Goal: Book appointment/travel/reservation

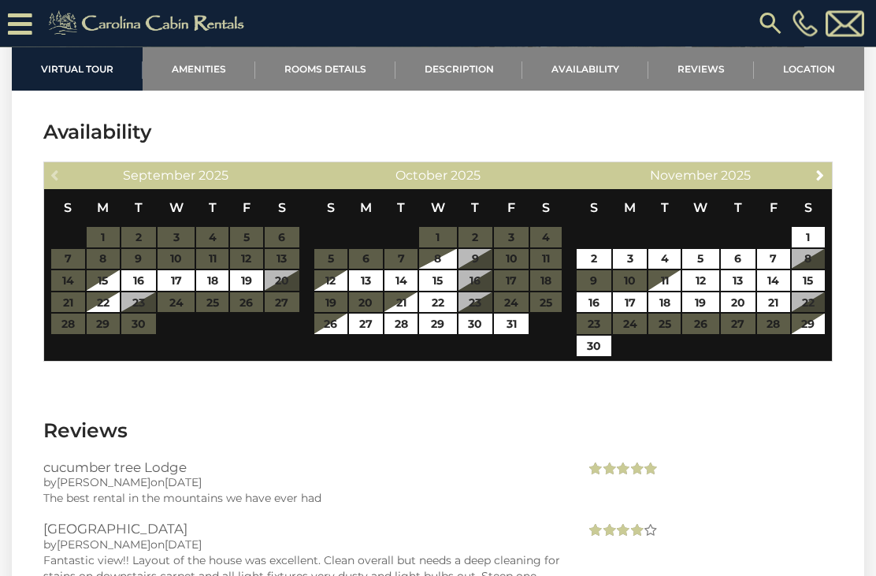
scroll to position [3005, 0]
click at [824, 169] on span "Next" at bounding box center [820, 175] width 13 height 13
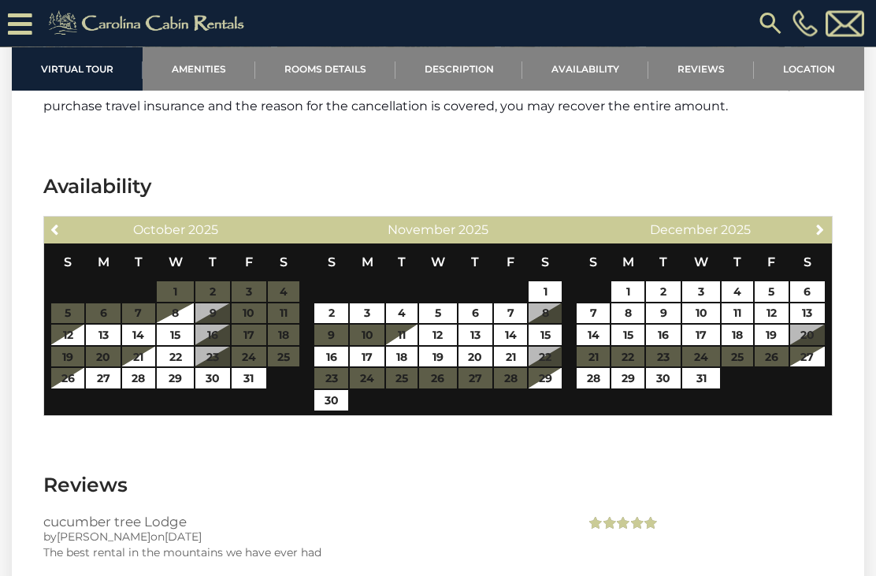
scroll to position [2950, 0]
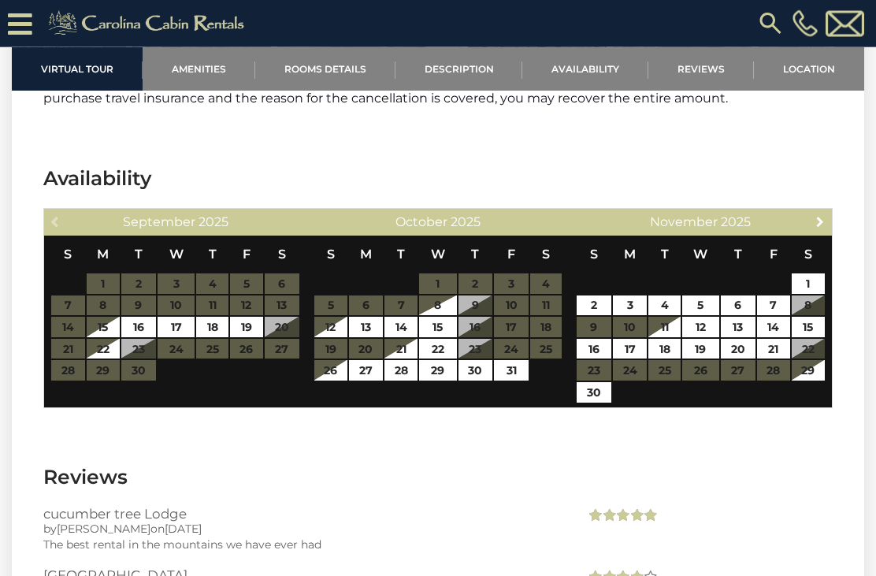
scroll to position [2958, 0]
click at [824, 215] on span "Next" at bounding box center [820, 221] width 13 height 13
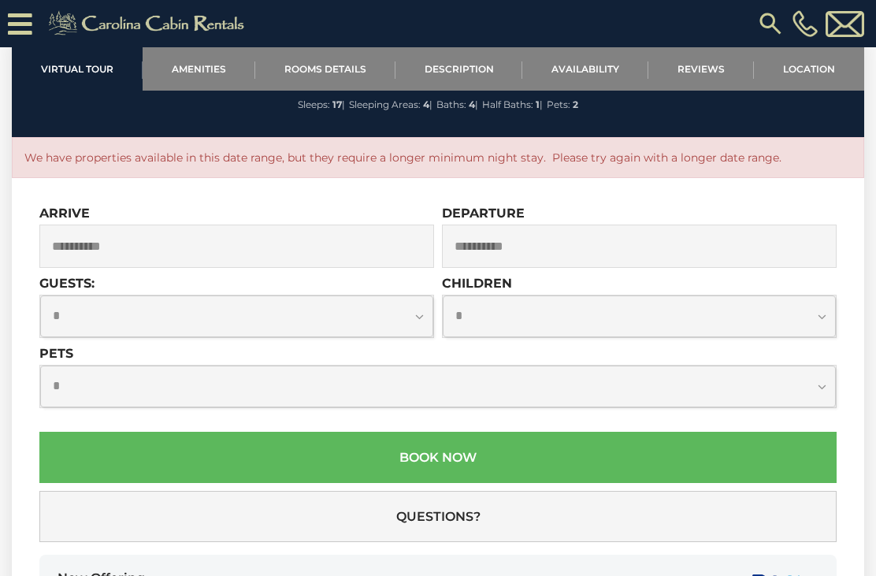
scroll to position [4204, 0]
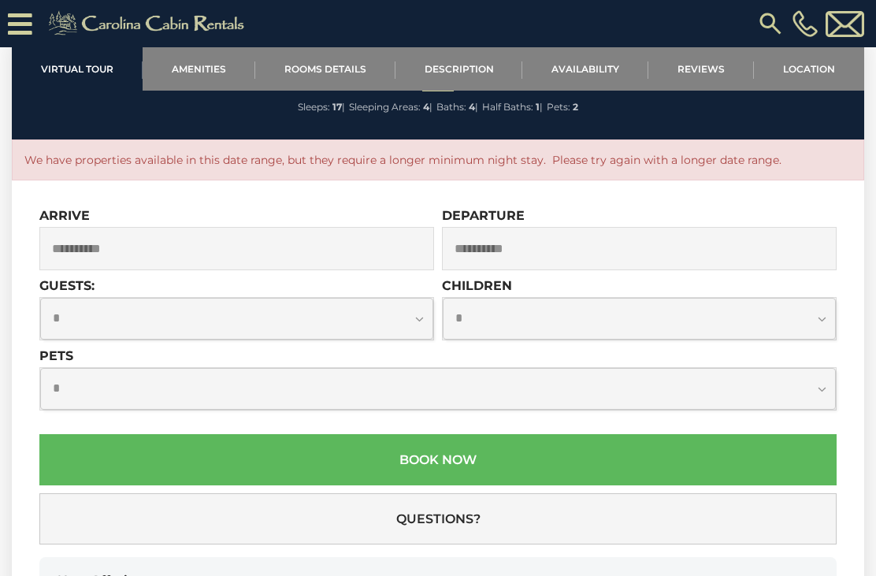
click at [257, 227] on input "**********" at bounding box center [236, 248] width 395 height 43
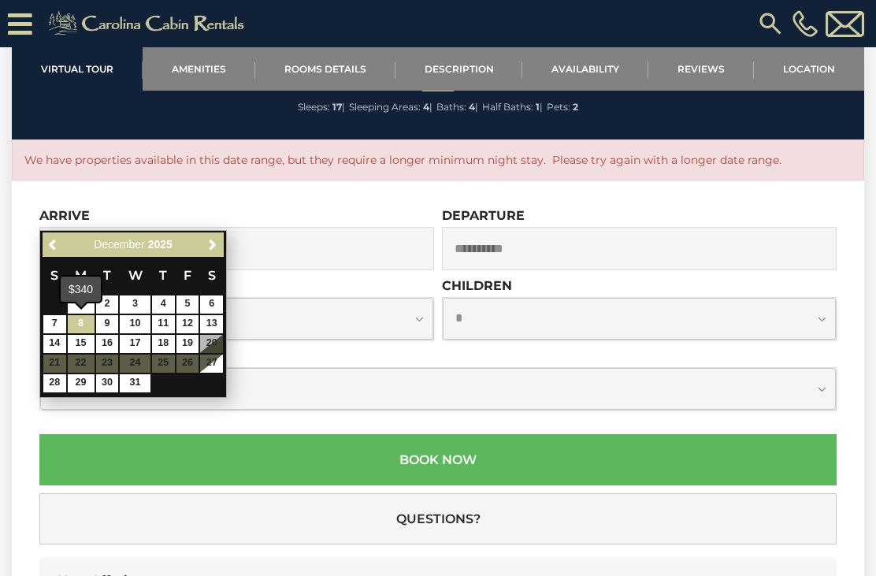
click at [89, 321] on link "8" at bounding box center [81, 324] width 27 height 18
type input "**********"
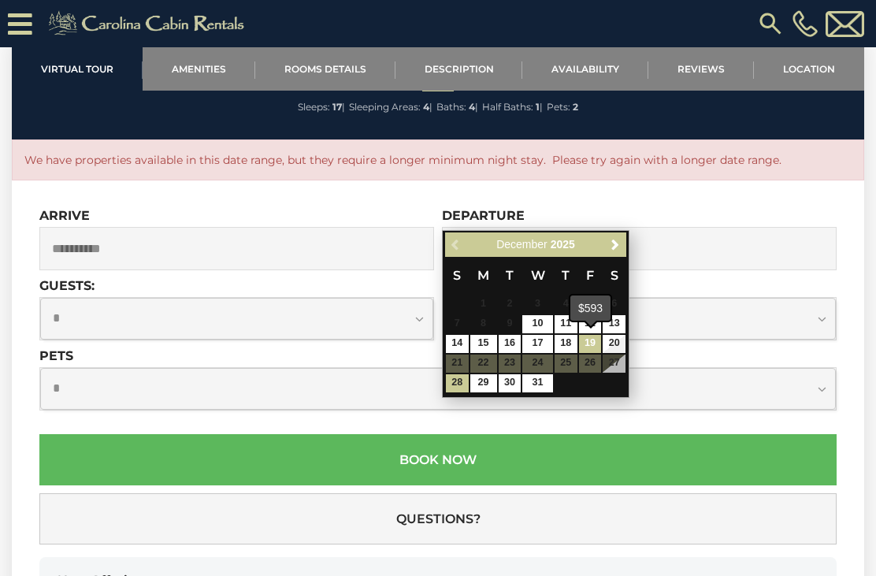
click at [590, 343] on link "19" at bounding box center [590, 344] width 23 height 18
type input "**********"
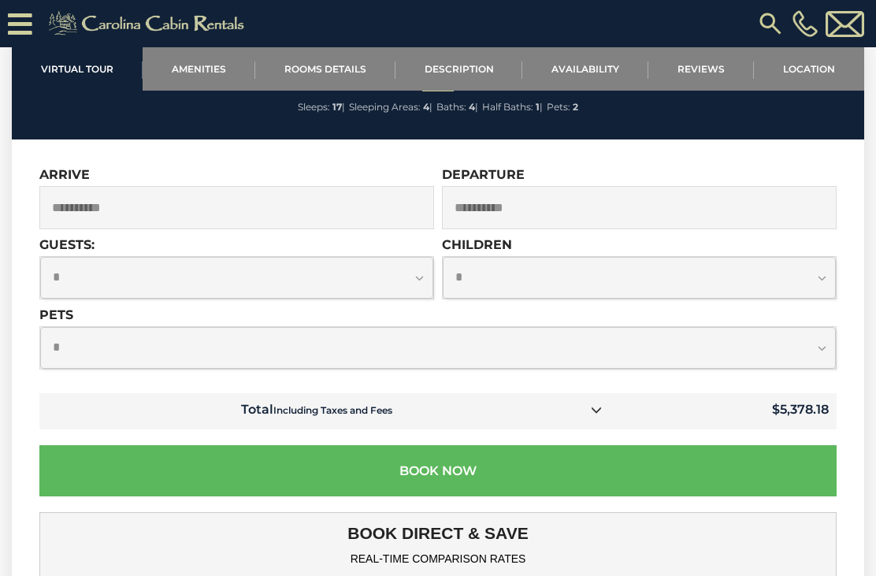
click at [255, 186] on input "**********" at bounding box center [236, 207] width 395 height 43
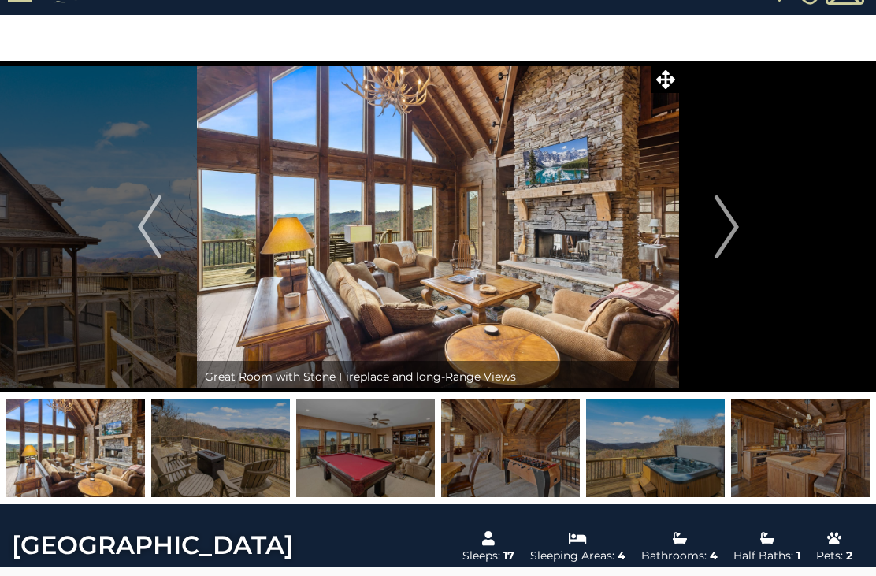
scroll to position [0, 0]
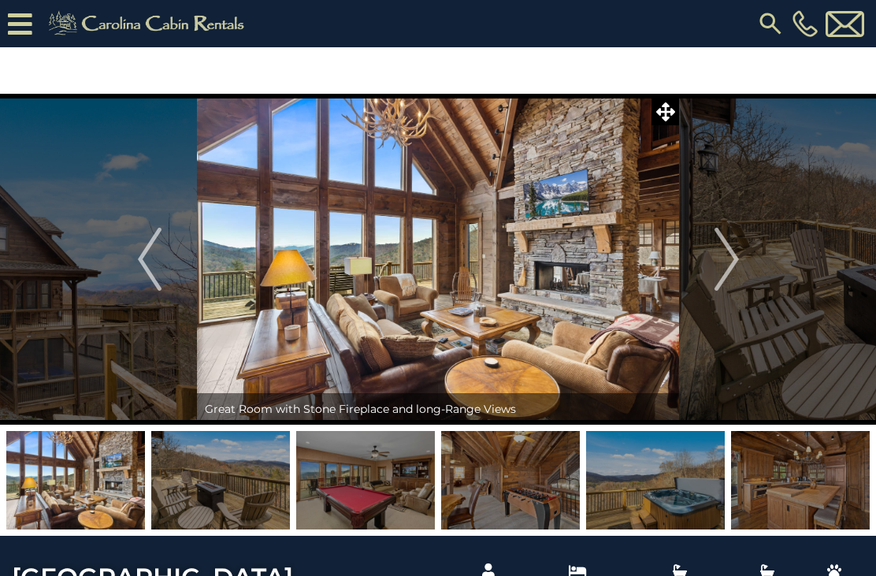
click at [9, 29] on icon at bounding box center [20, 24] width 24 height 28
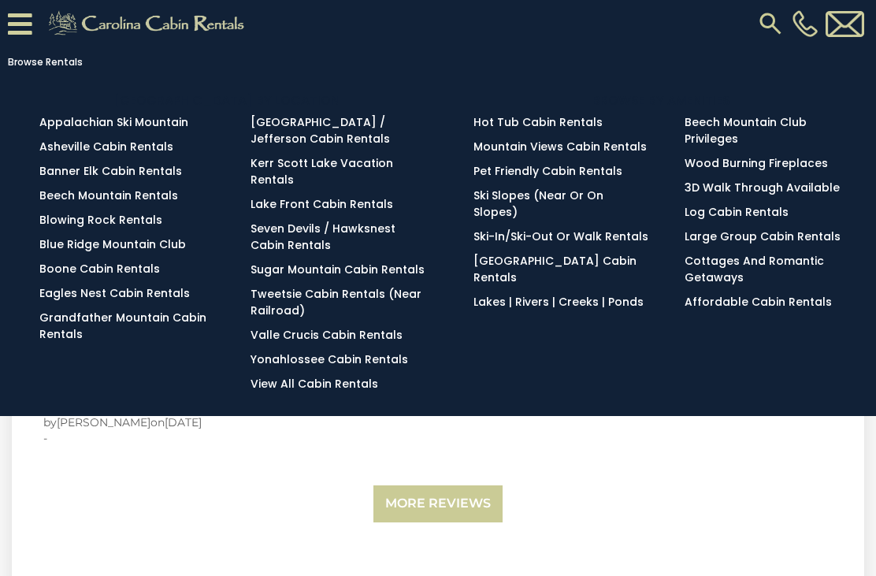
scroll to position [3316, 0]
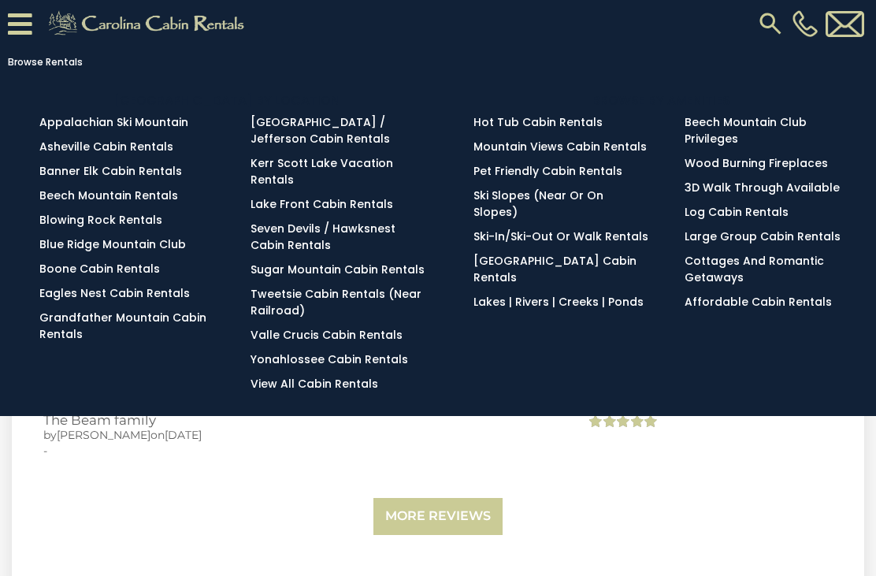
click at [31, 17] on icon at bounding box center [20, 24] width 24 height 28
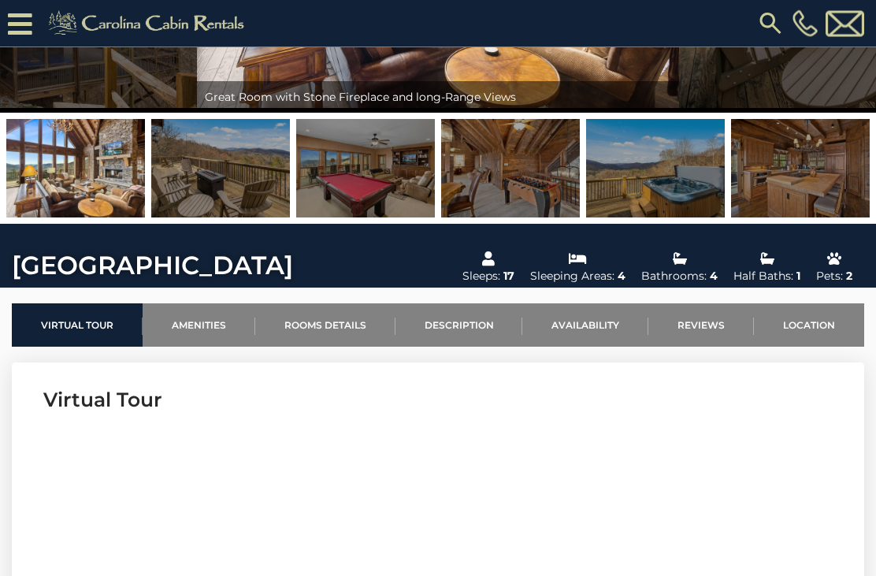
scroll to position [0, 0]
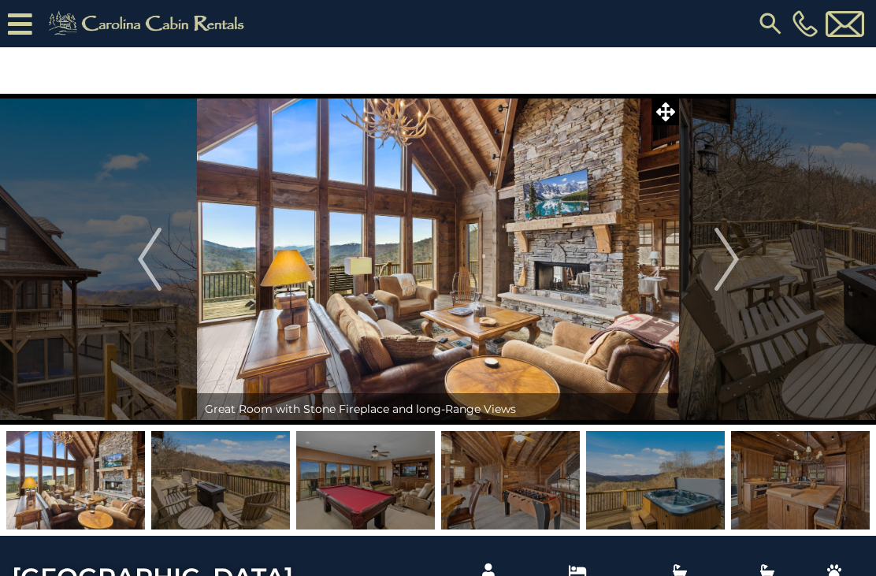
click at [753, 28] on div "[PHONE_NUMBER]" at bounding box center [564, 23] width 606 height 47
click at [766, 27] on img at bounding box center [770, 23] width 28 height 28
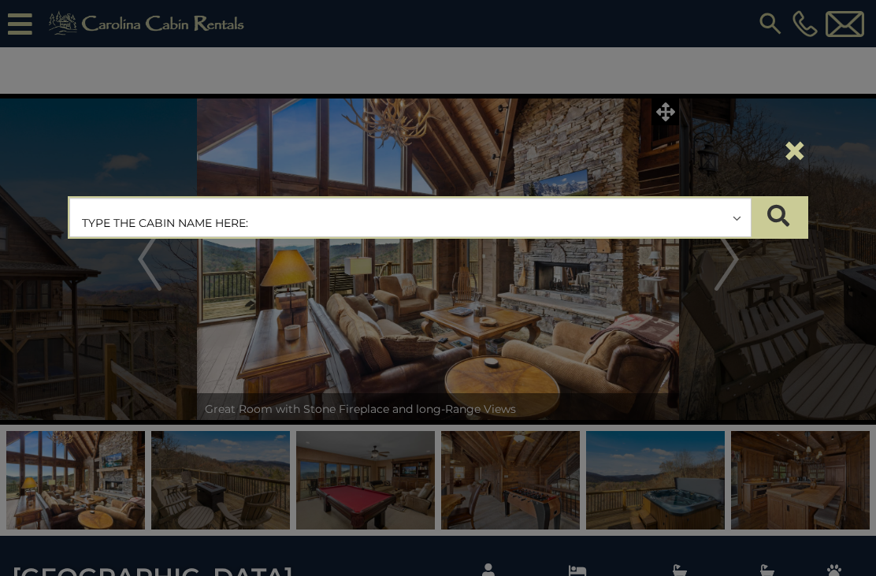
click at [791, 152] on button "×" at bounding box center [794, 150] width 27 height 44
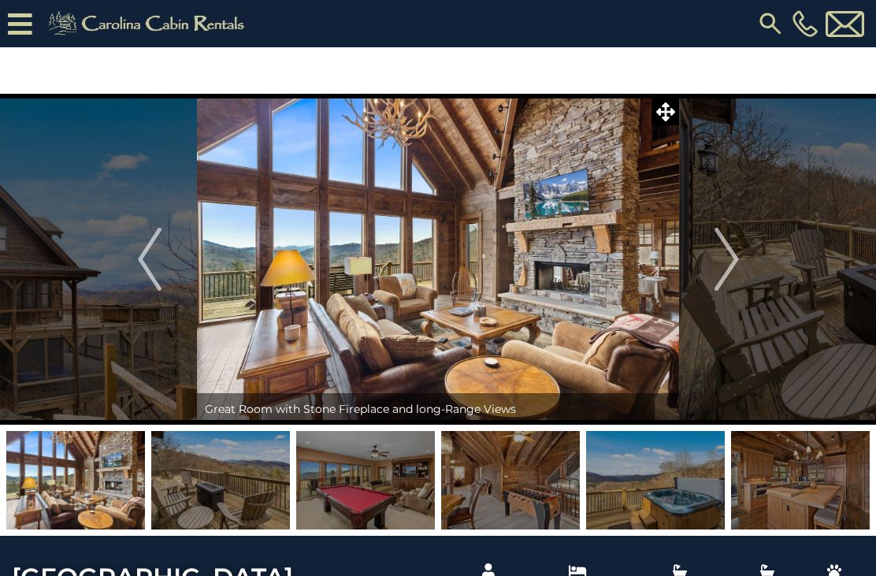
click at [31, 21] on icon at bounding box center [20, 24] width 24 height 28
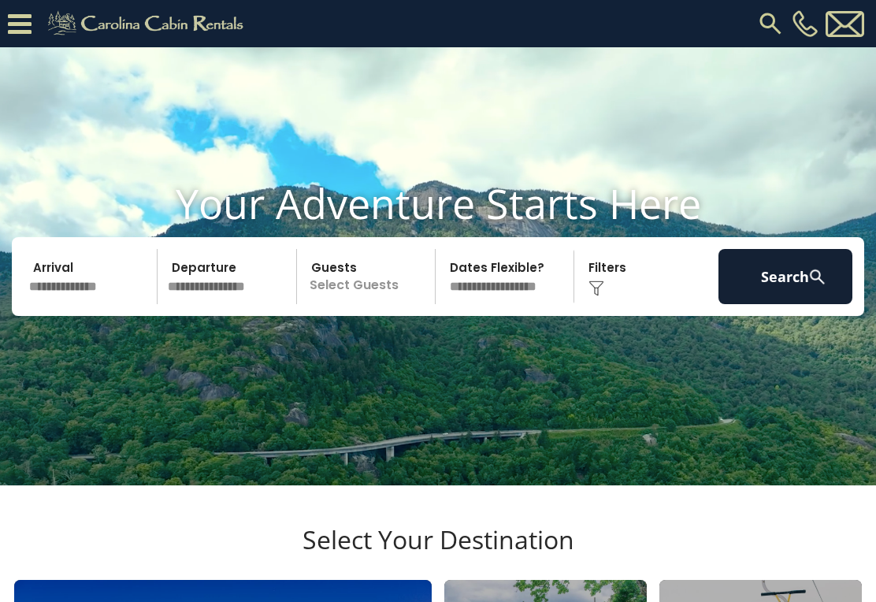
click at [70, 304] on input "text" at bounding box center [91, 276] width 134 height 55
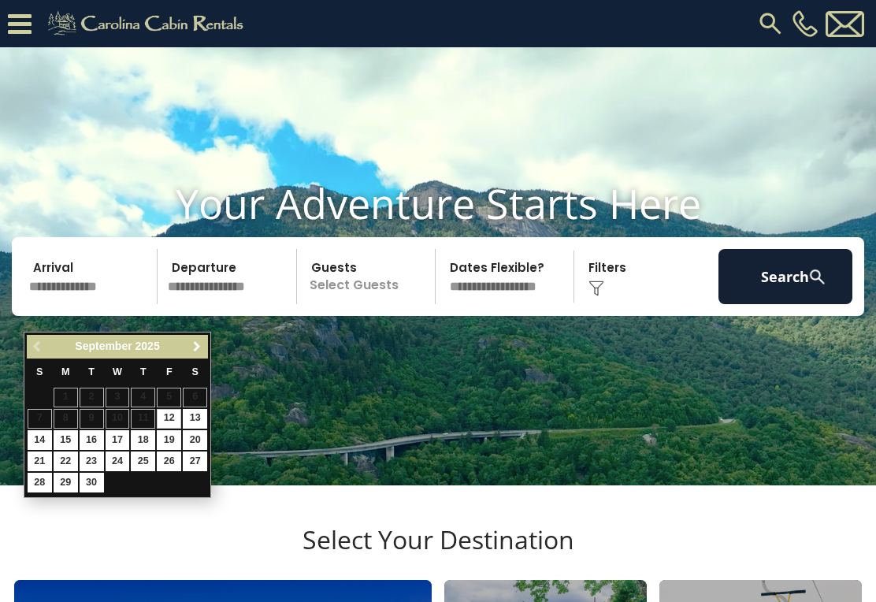
click at [197, 352] on span "Next" at bounding box center [197, 346] width 13 height 13
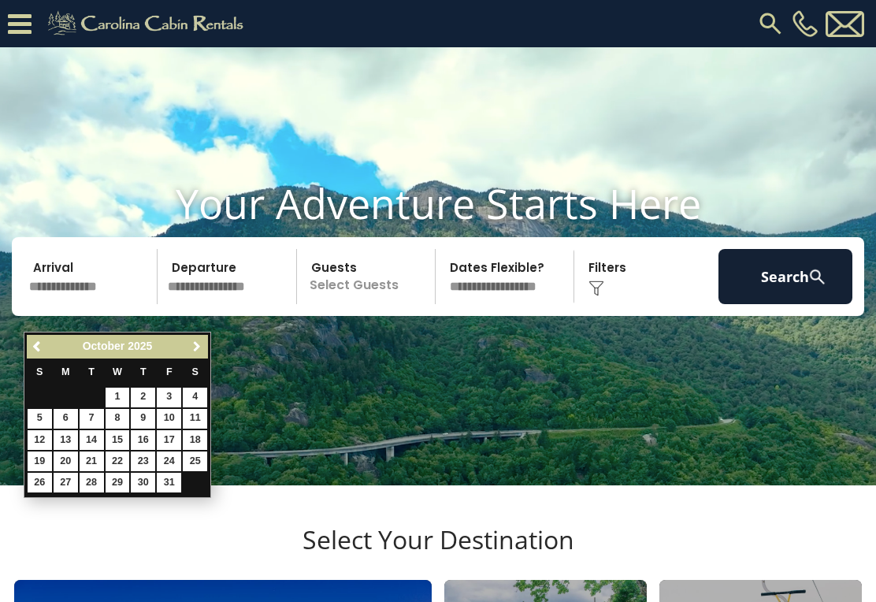
click at [197, 354] on link "Next" at bounding box center [197, 347] width 20 height 20
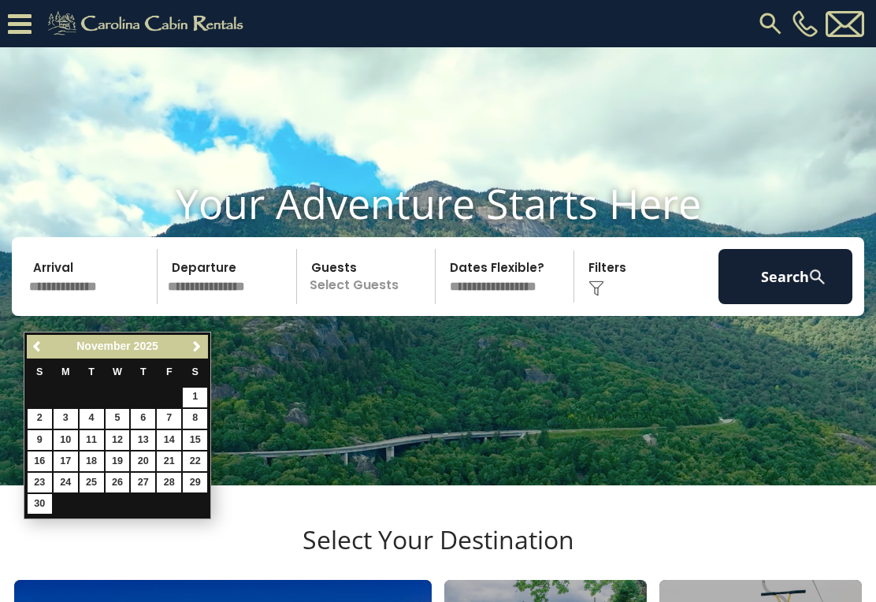
click at [198, 350] on span "Next" at bounding box center [197, 346] width 13 height 13
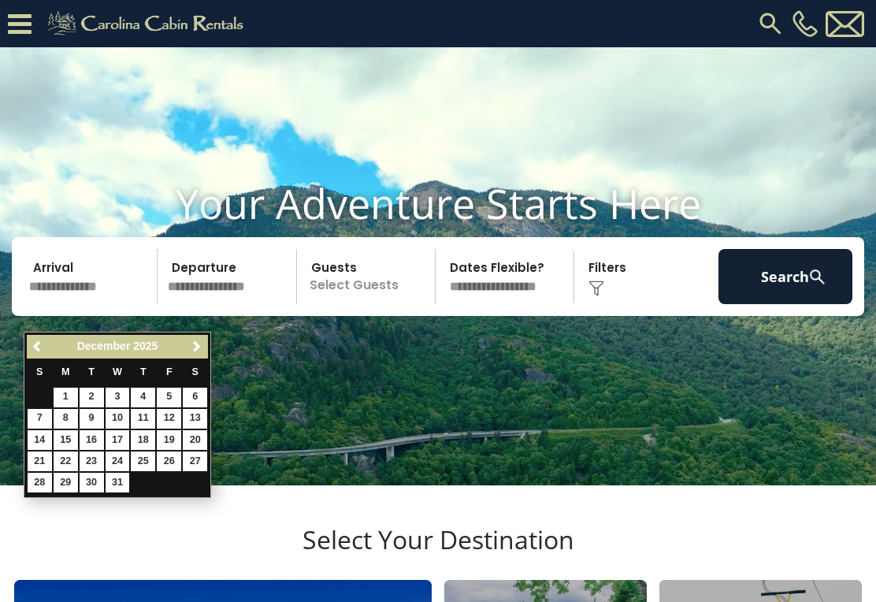
click at [93, 462] on link "23" at bounding box center [92, 461] width 24 height 20
type input "********"
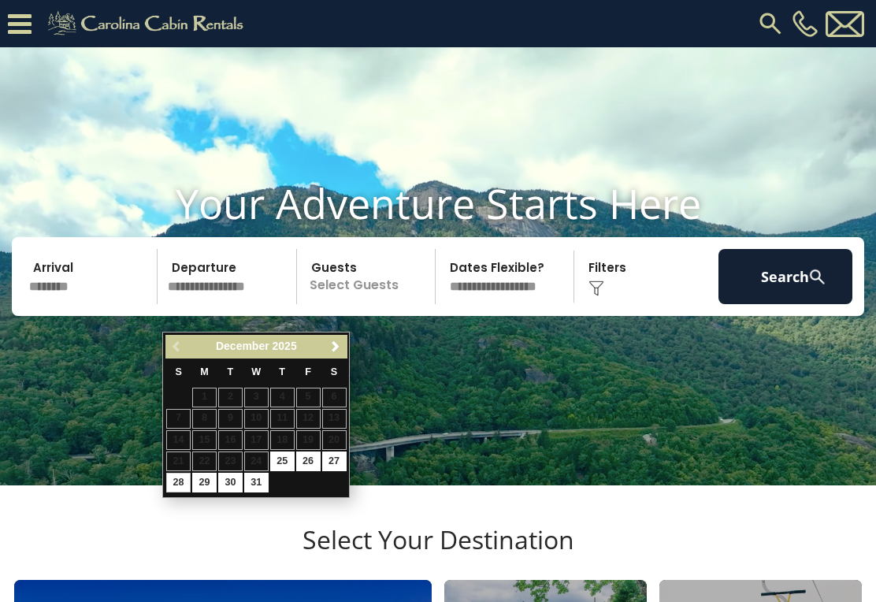
click at [189, 477] on link "28" at bounding box center [178, 483] width 24 height 20
type input "********"
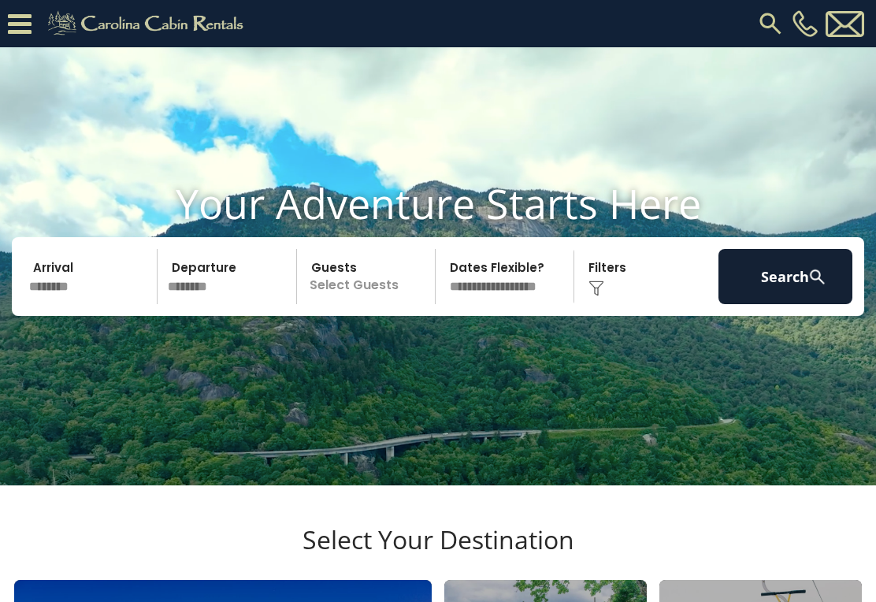
click at [513, 304] on select "**********" at bounding box center [506, 276] width 133 height 55
select select "*"
click at [618, 302] on div "Click to Choose" at bounding box center [646, 276] width 134 height 55
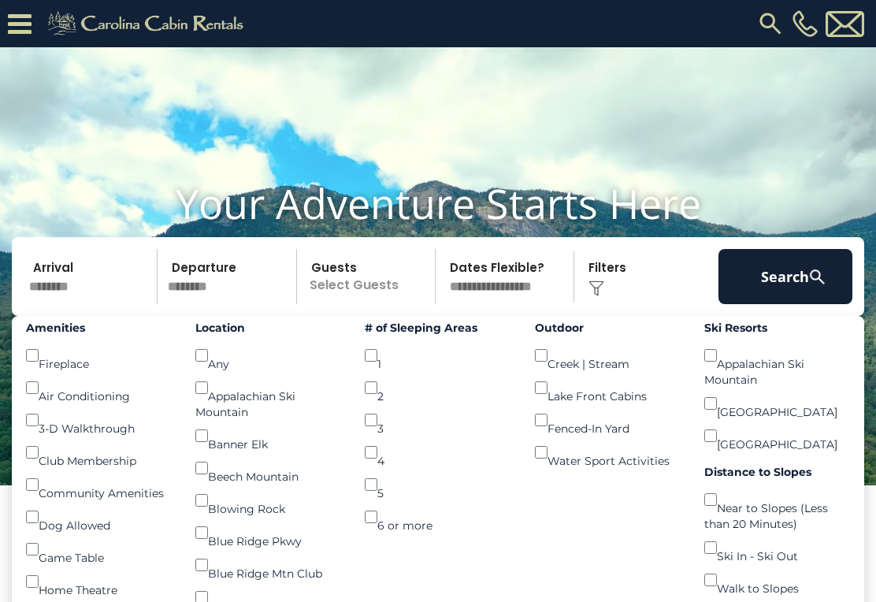
click at [513, 303] on select "**********" at bounding box center [506, 276] width 133 height 55
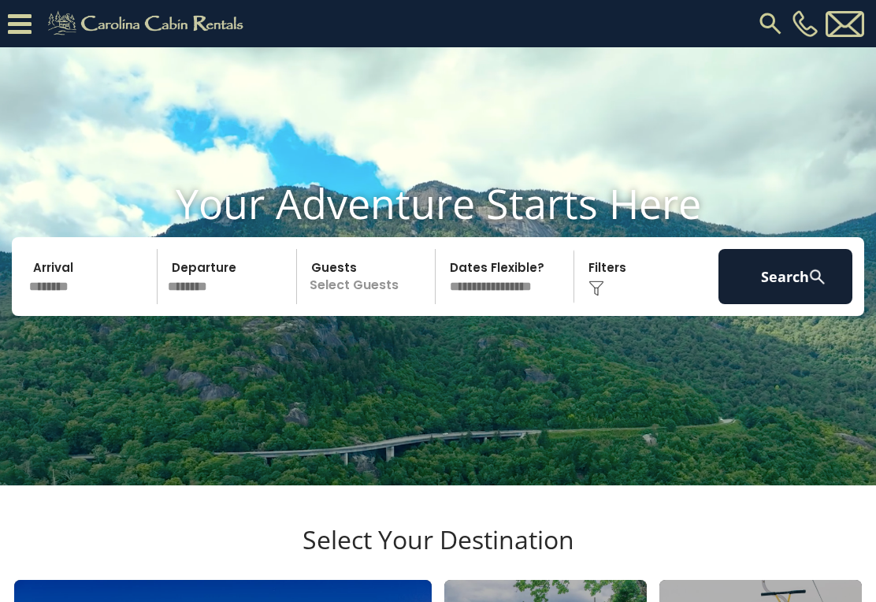
select select
click at [629, 304] on div "Click to Choose" at bounding box center [646, 276] width 134 height 55
click at [616, 304] on div "Click to Choose" at bounding box center [646, 276] width 134 height 55
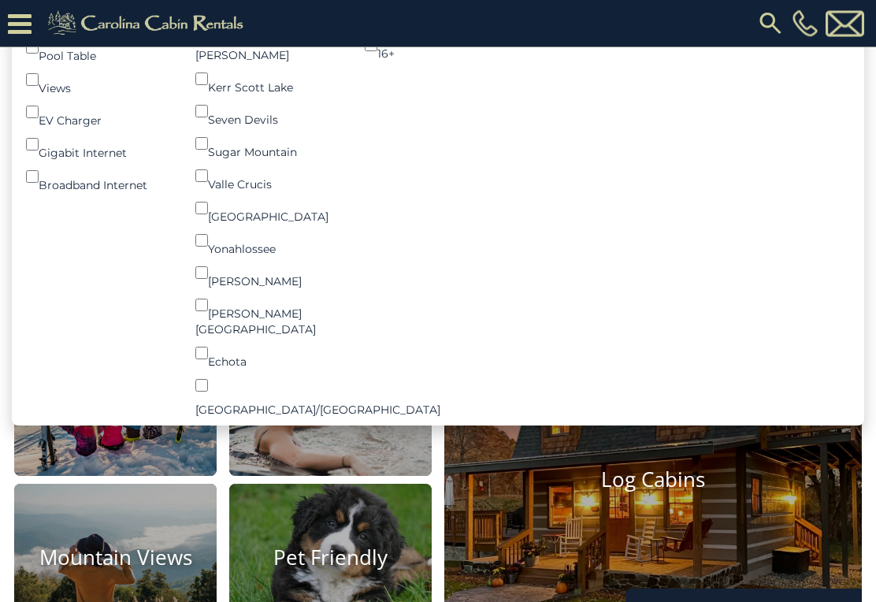
scroll to position [648, 0]
click at [320, 595] on img at bounding box center [330, 557] width 202 height 147
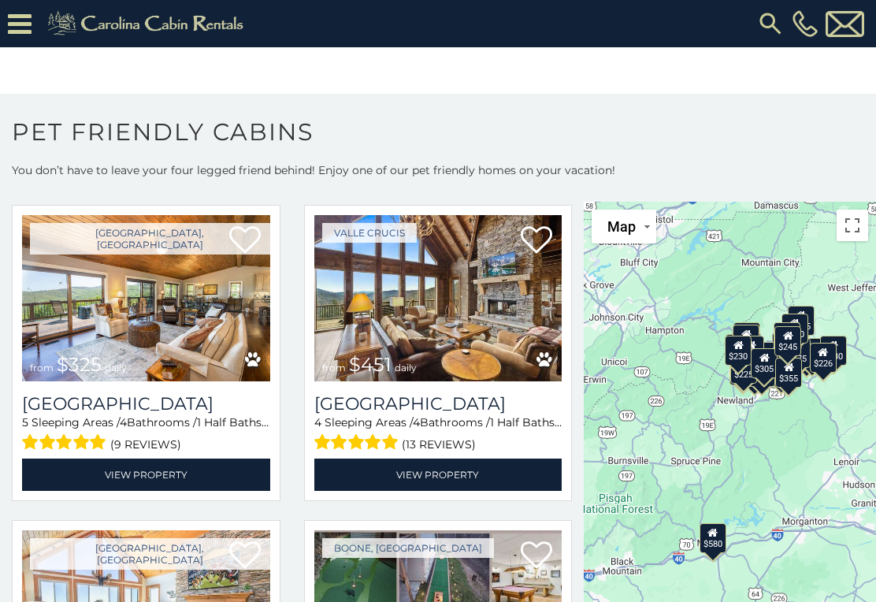
scroll to position [384, 0]
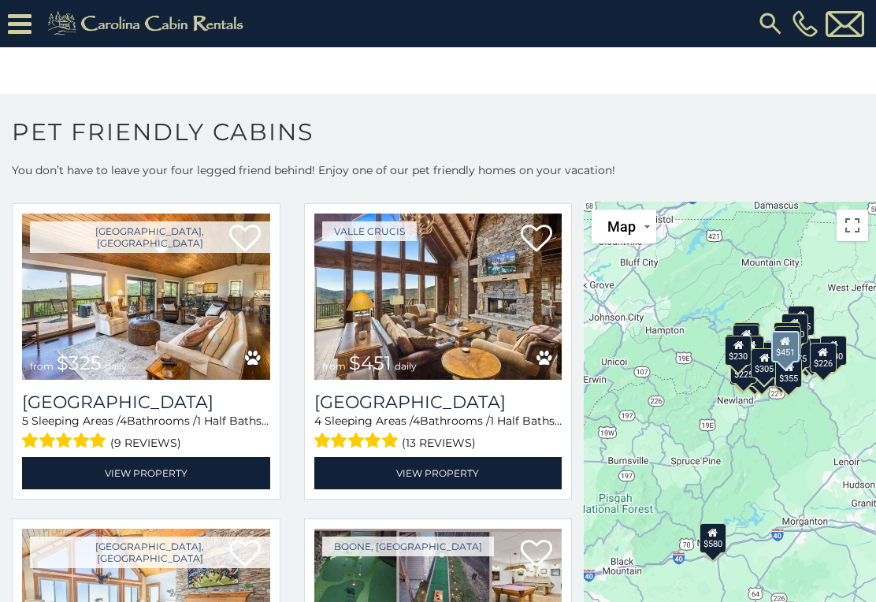
click at [443, 398] on h3 "Cucumber Tree Lodge" at bounding box center [438, 401] width 248 height 21
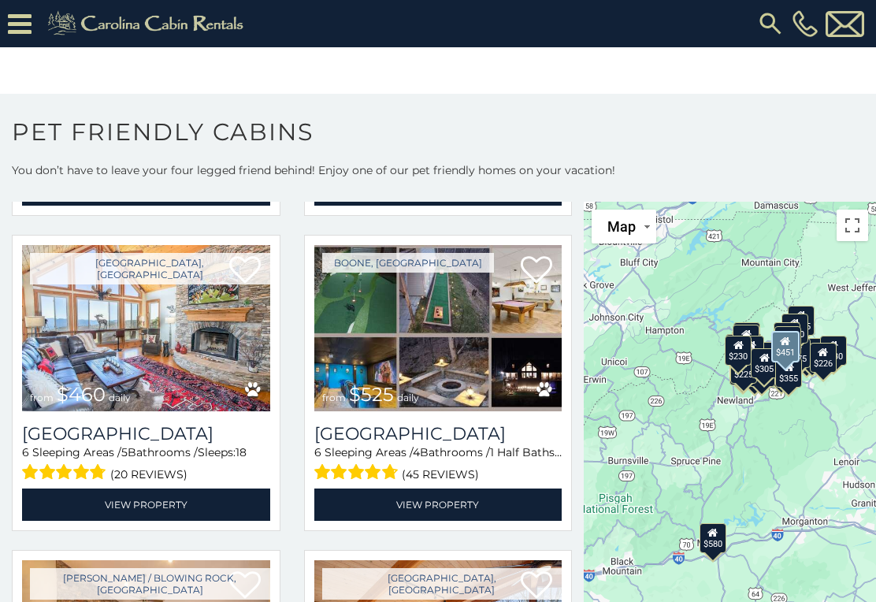
scroll to position [666, 0]
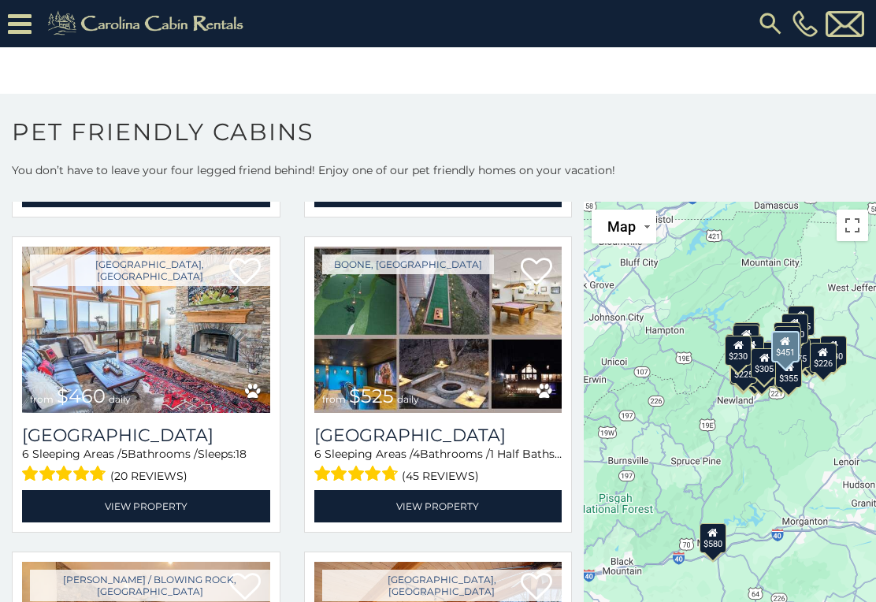
click at [162, 364] on img at bounding box center [146, 330] width 248 height 166
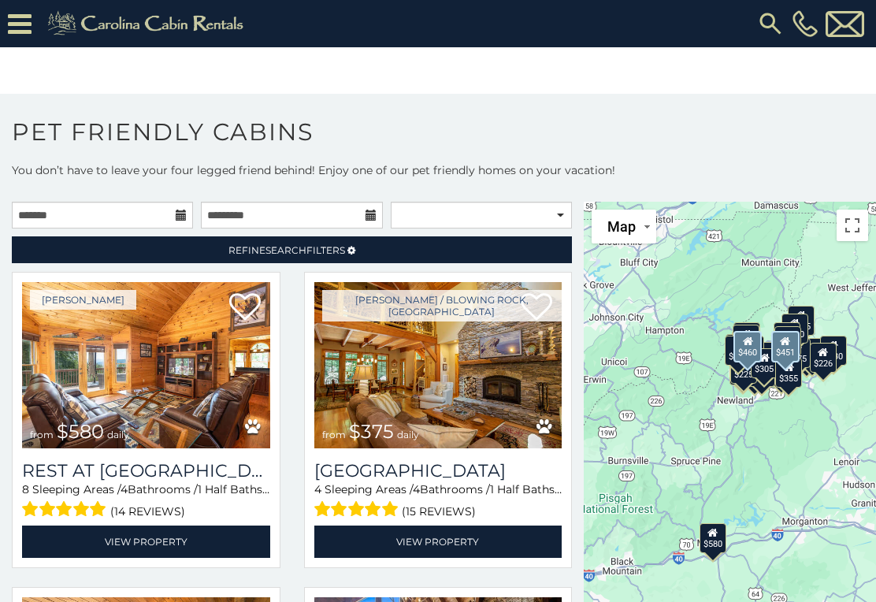
scroll to position [0, 0]
click at [175, 210] on input "text" at bounding box center [102, 215] width 181 height 27
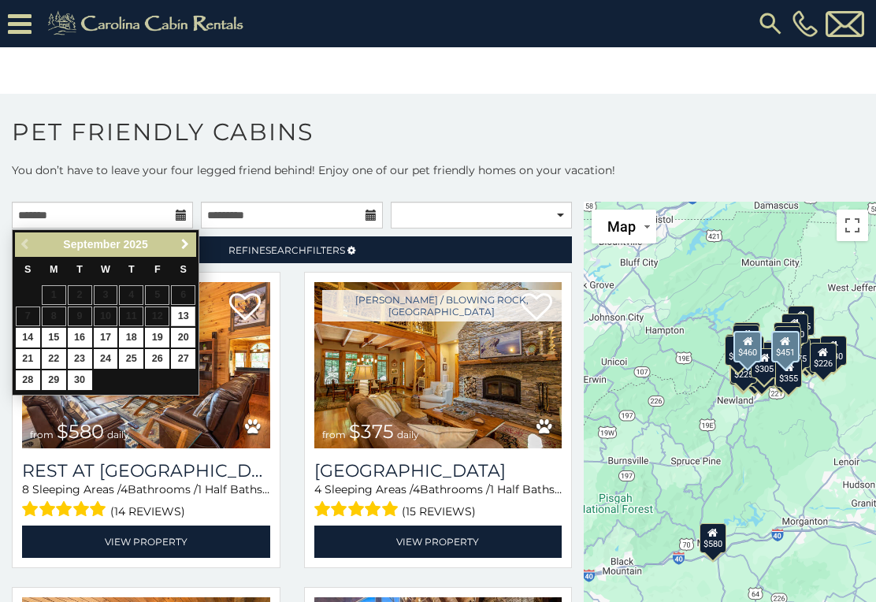
click at [180, 239] on span "Next" at bounding box center [185, 244] width 13 height 13
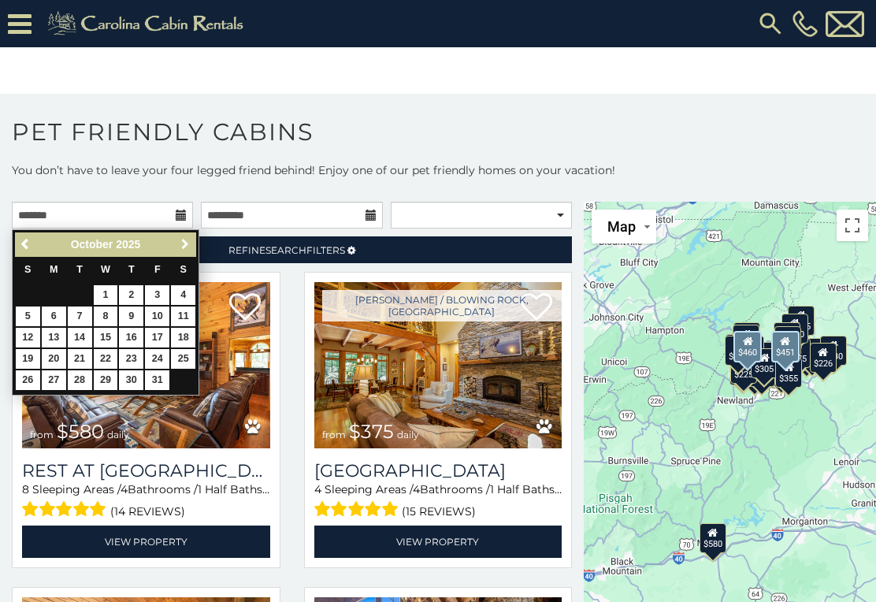
click at [176, 241] on link "Next" at bounding box center [185, 245] width 20 height 20
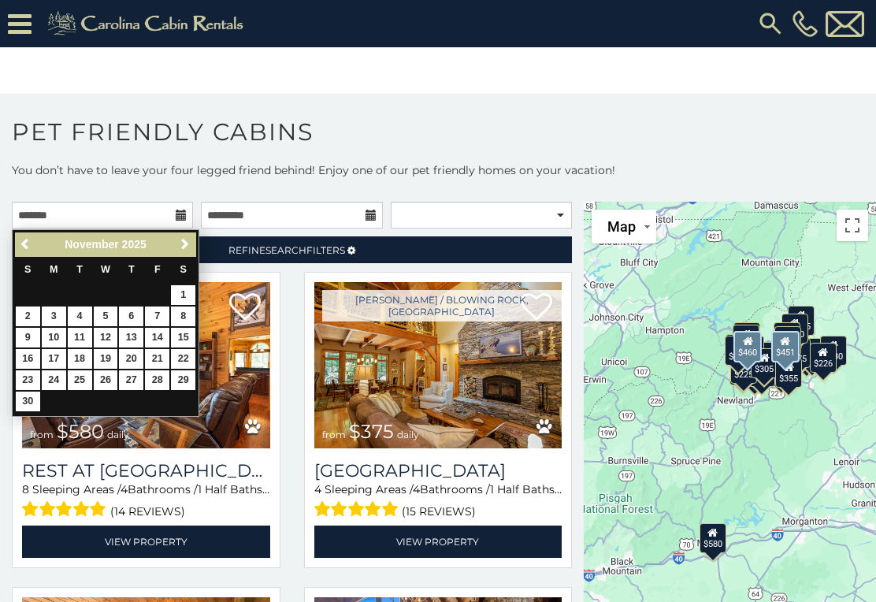
click at [181, 246] on span "Next" at bounding box center [185, 244] width 13 height 13
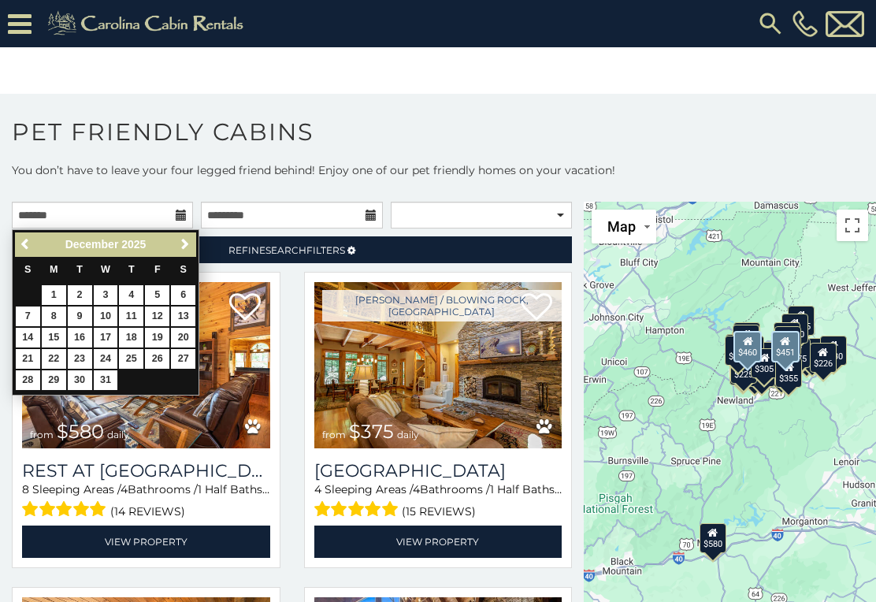
click at [73, 350] on link "23" at bounding box center [80, 359] width 24 height 20
type input "**********"
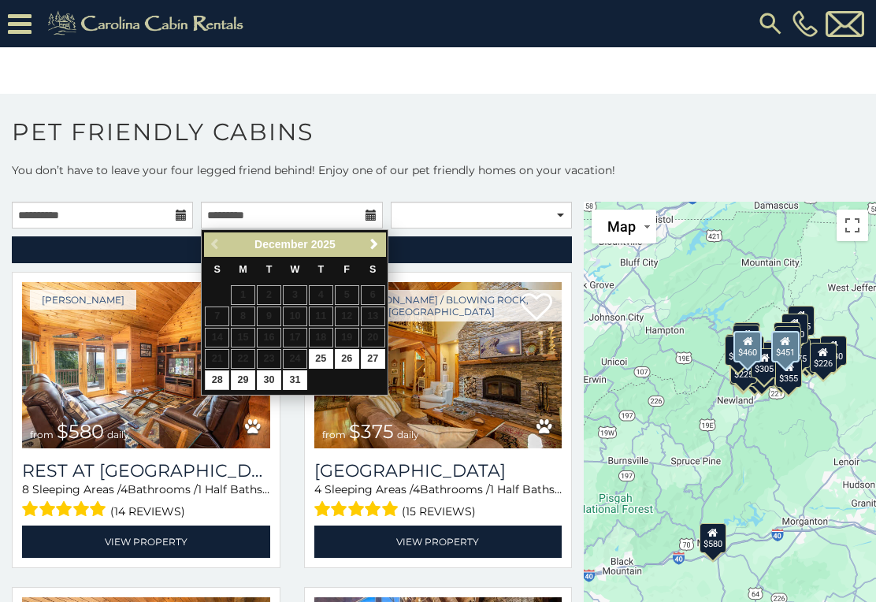
click at [217, 376] on link "28" at bounding box center [217, 380] width 24 height 20
type input "**********"
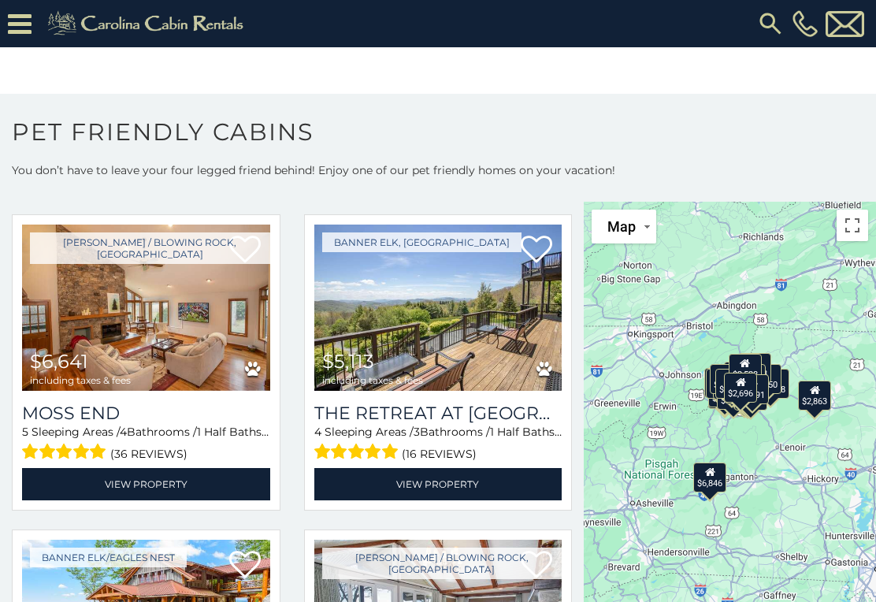
scroll to position [373, 0]
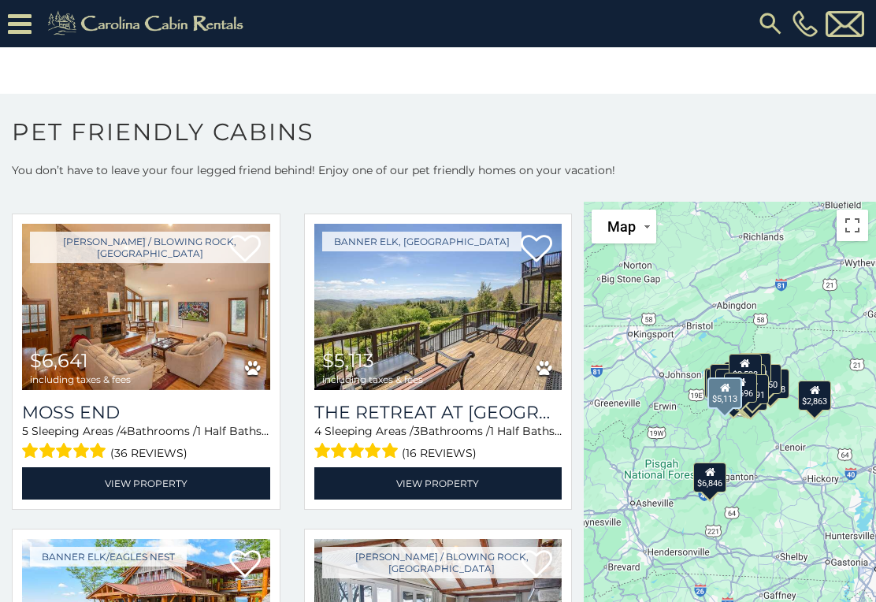
click at [454, 345] on img at bounding box center [438, 307] width 248 height 166
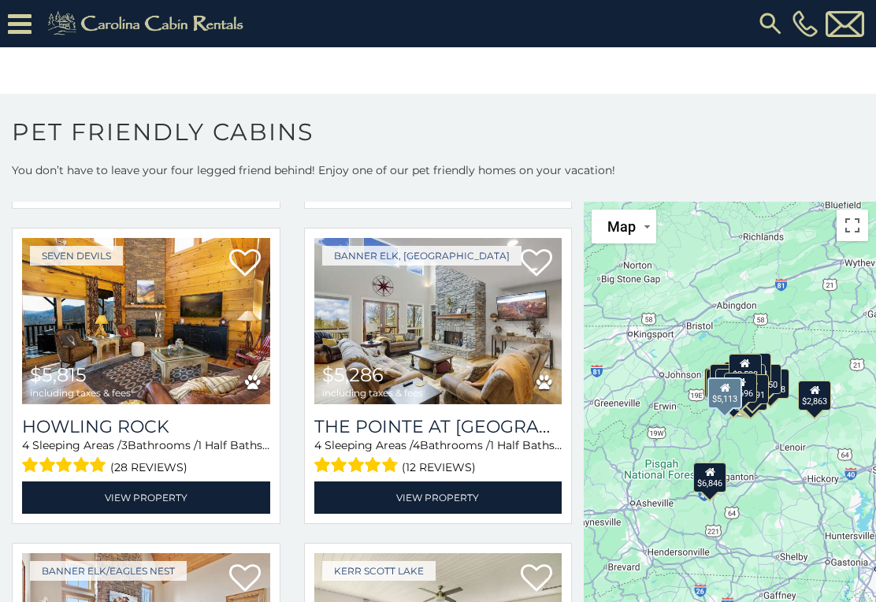
scroll to position [1306, 0]
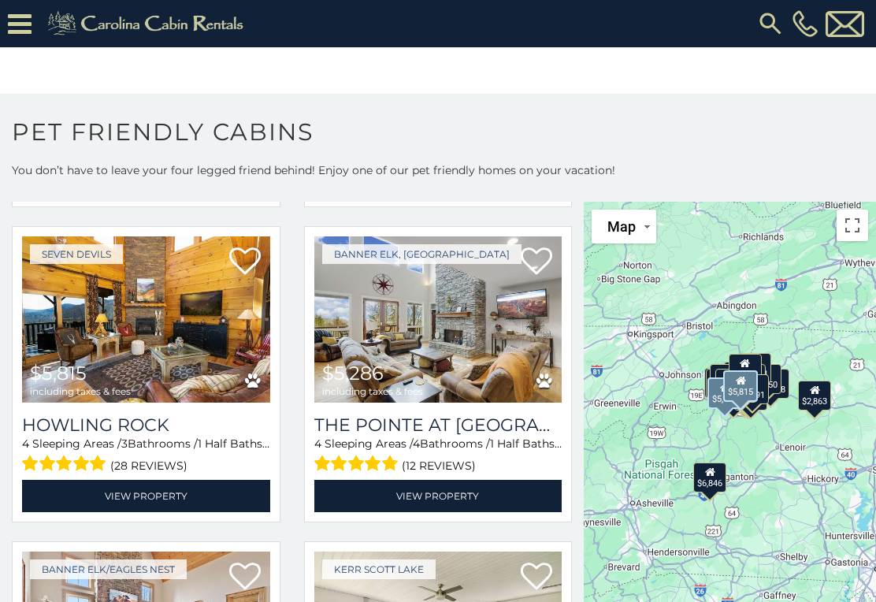
click at [57, 351] on img at bounding box center [146, 319] width 248 height 166
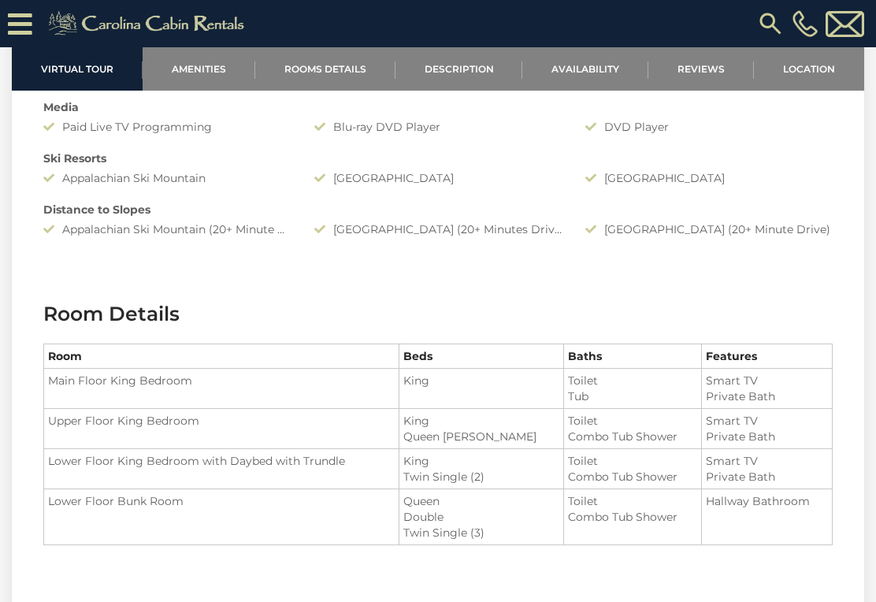
scroll to position [1469, 0]
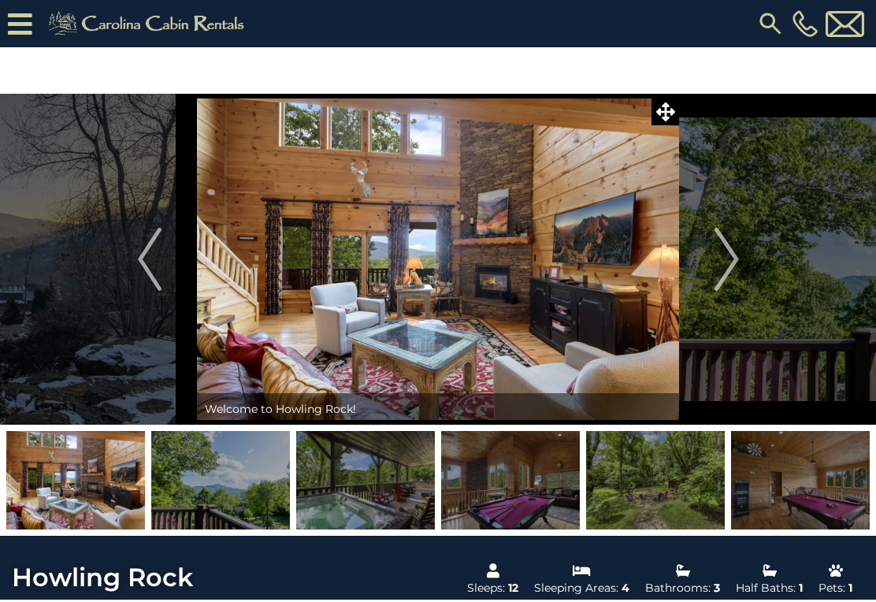
click at [732, 269] on img "Next" at bounding box center [726, 259] width 24 height 63
click at [731, 266] on img "Next" at bounding box center [726, 259] width 24 height 63
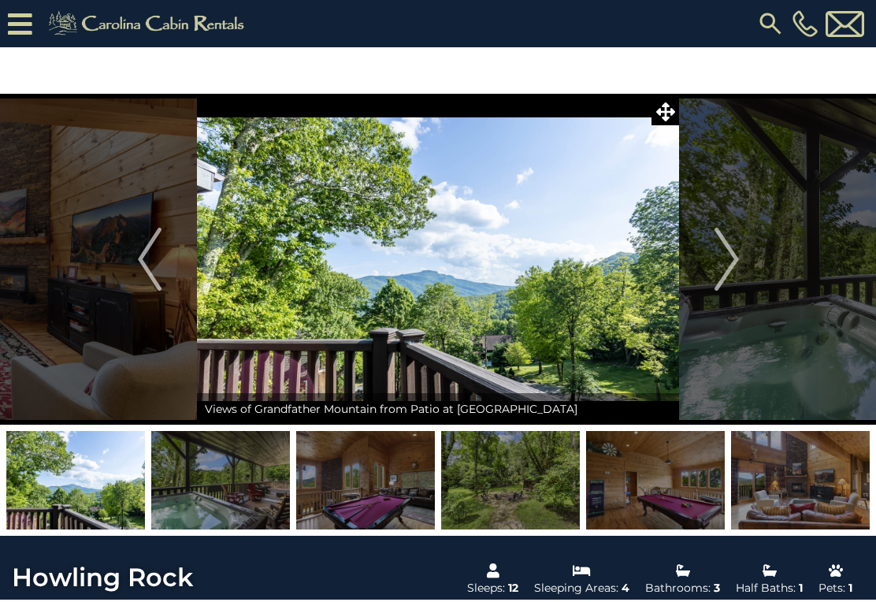
click at [729, 269] on img "Next" at bounding box center [726, 259] width 24 height 63
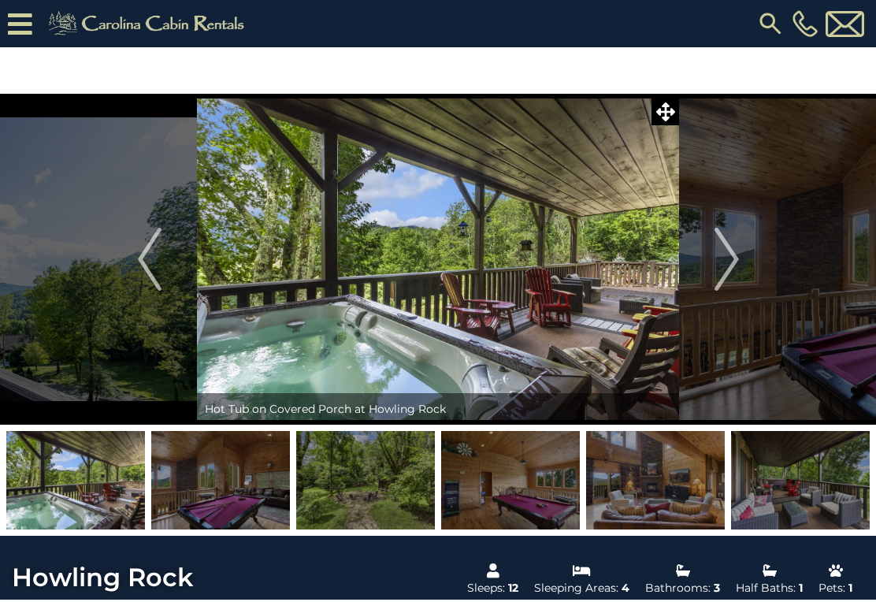
click at [725, 262] on img "Next" at bounding box center [726, 259] width 24 height 63
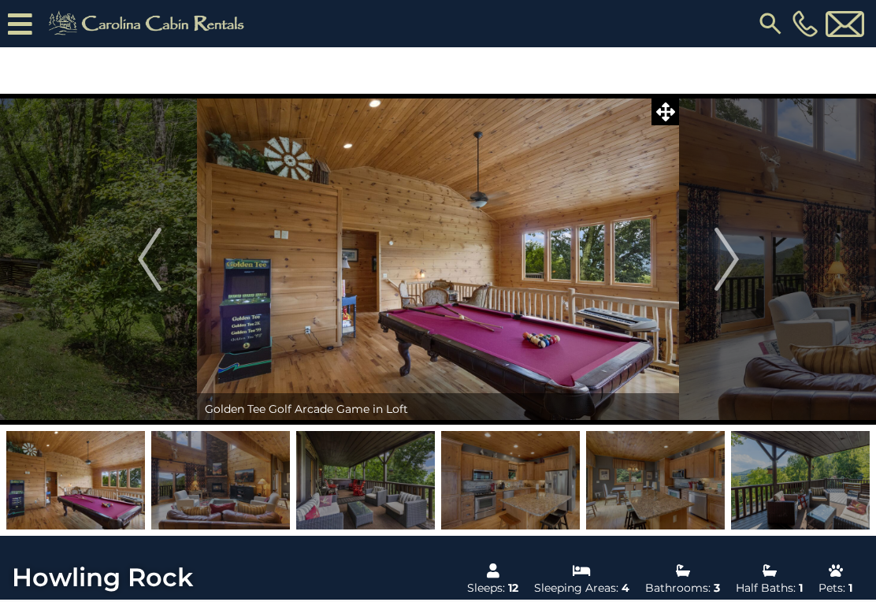
click at [724, 271] on img "Next" at bounding box center [726, 259] width 24 height 63
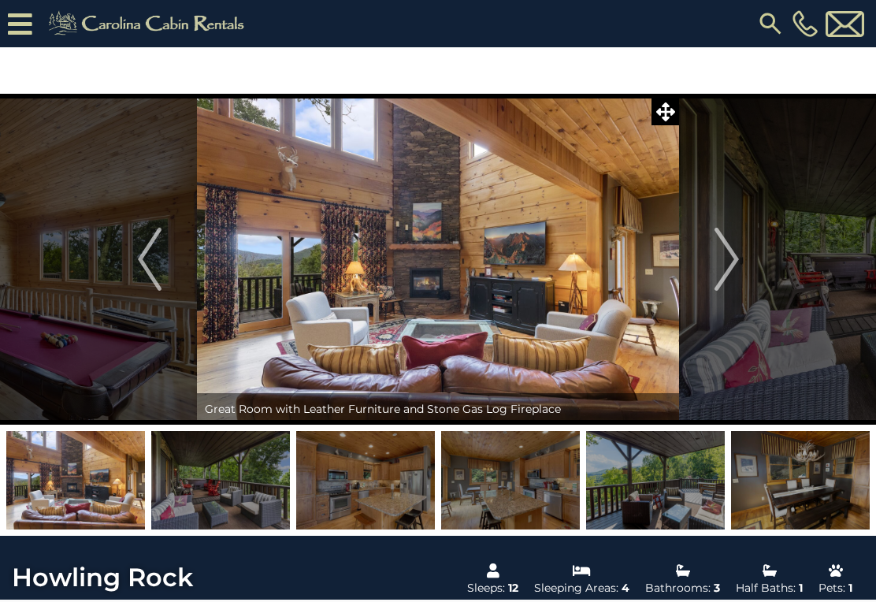
click at [729, 274] on img "Next" at bounding box center [726, 259] width 24 height 63
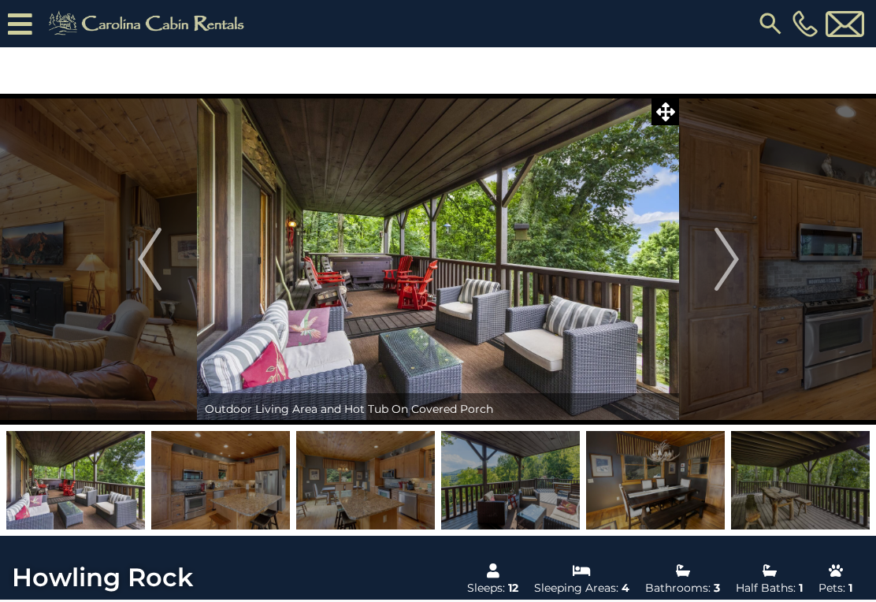
click at [732, 271] on img "Next" at bounding box center [726, 259] width 24 height 63
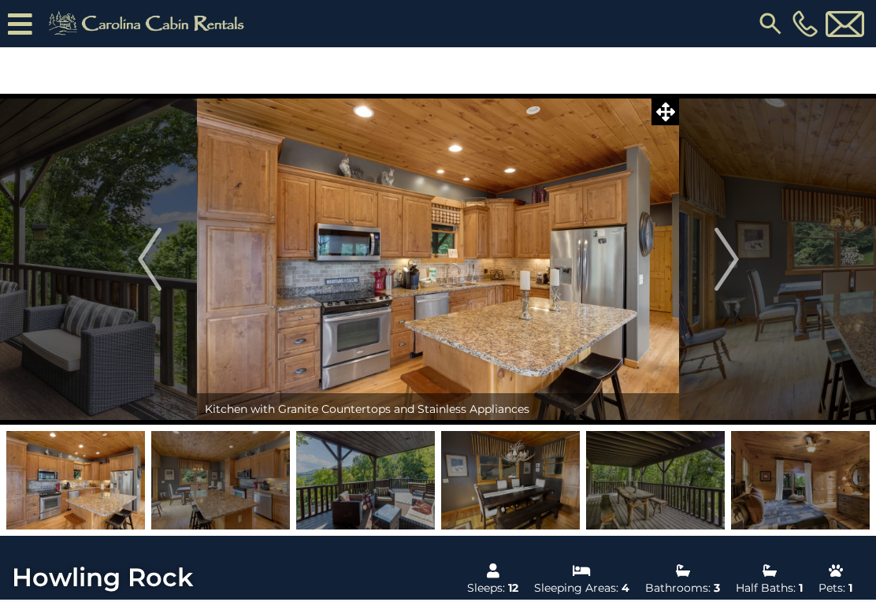
click at [719, 266] on img "Next" at bounding box center [726, 259] width 24 height 63
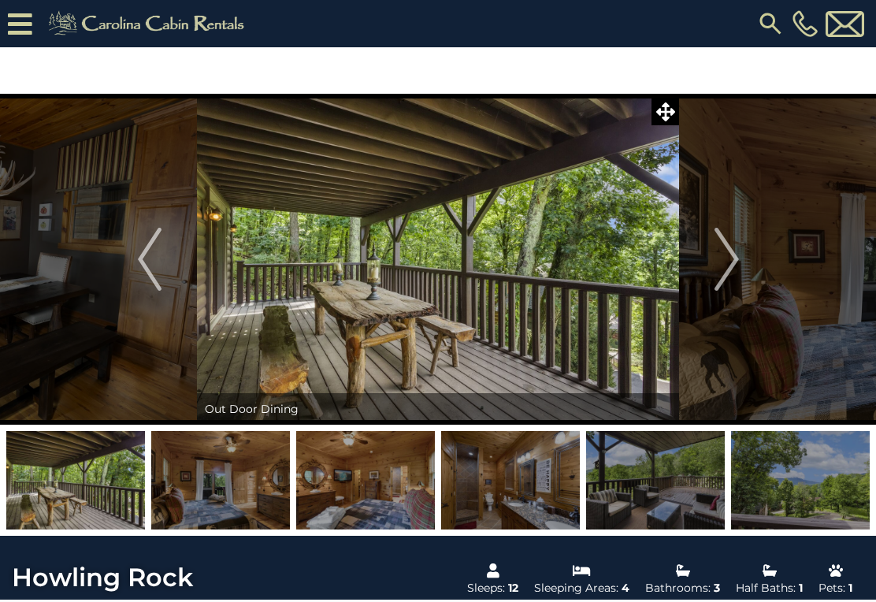
click at [724, 268] on img "Next" at bounding box center [726, 259] width 24 height 63
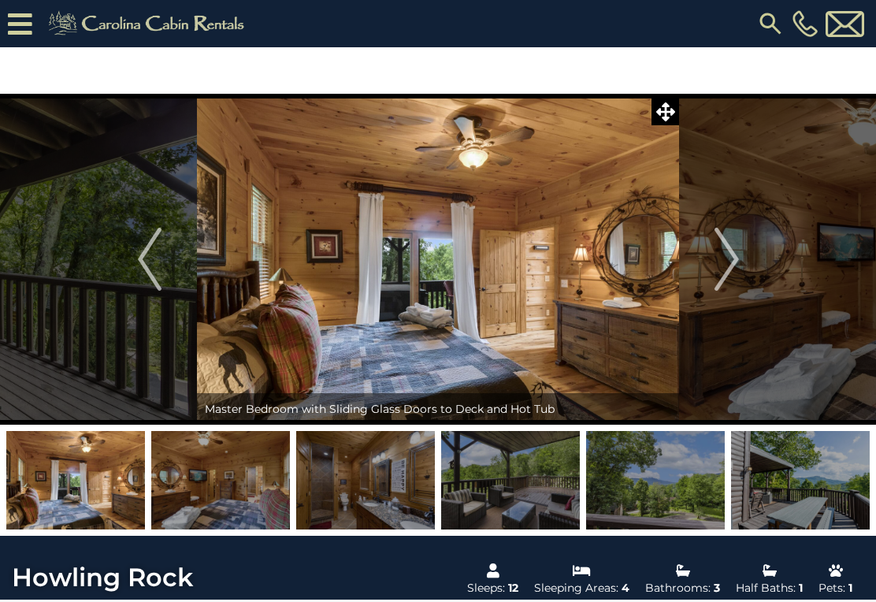
click at [735, 273] on img "Next" at bounding box center [726, 259] width 24 height 63
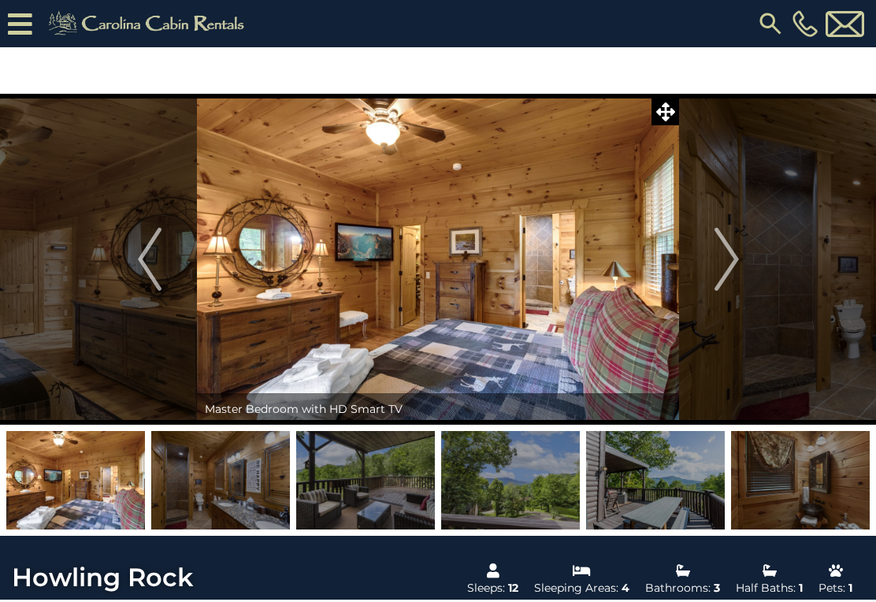
click at [714, 271] on button "Next" at bounding box center [726, 259] width 95 height 331
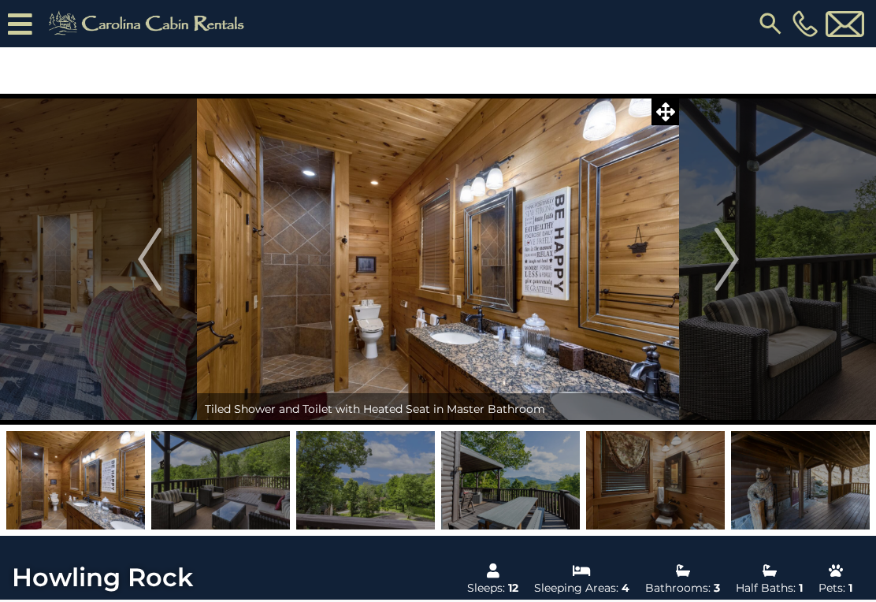
click at [694, 261] on button "Next" at bounding box center [726, 259] width 95 height 331
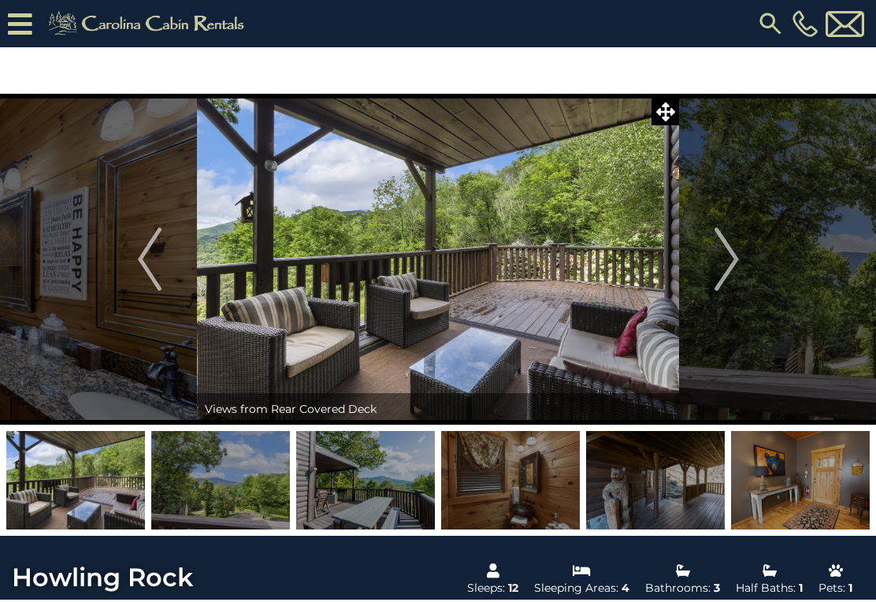
click at [712, 274] on button "Next" at bounding box center [726, 259] width 95 height 331
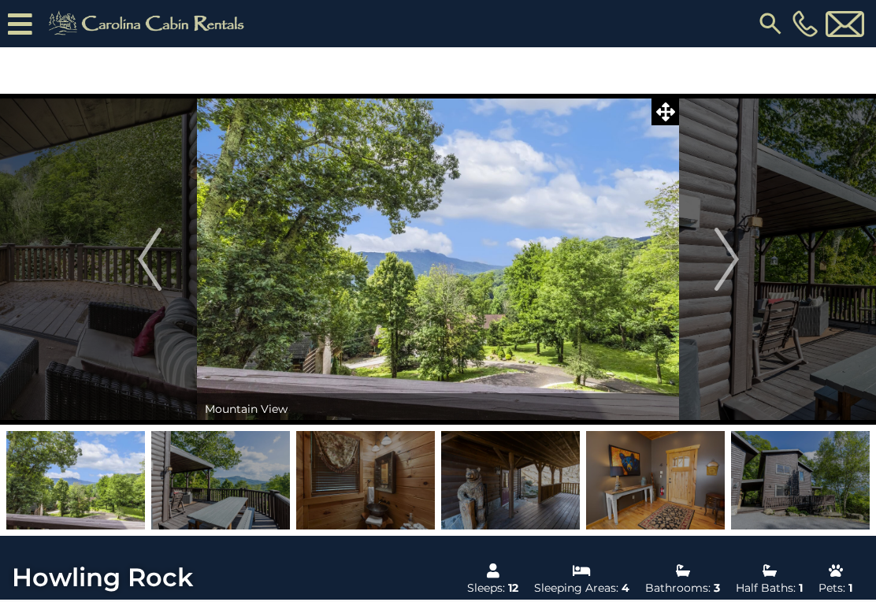
click at [728, 279] on img "Next" at bounding box center [726, 259] width 24 height 63
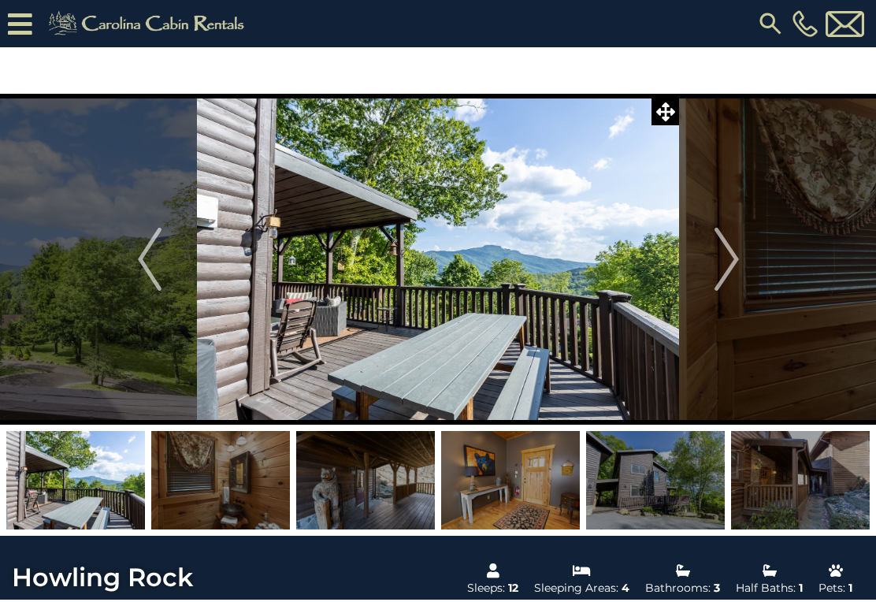
click at [718, 269] on img "Next" at bounding box center [726, 259] width 24 height 63
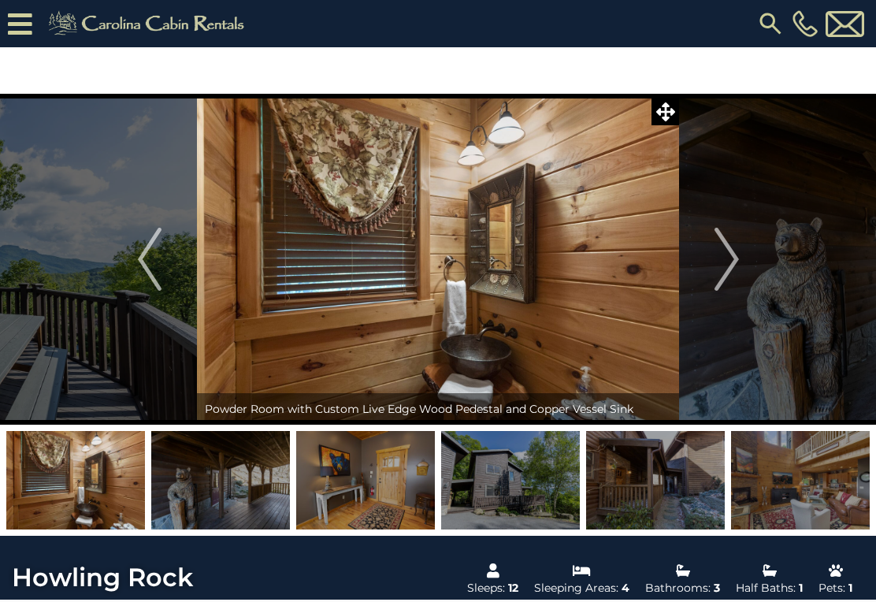
click at [714, 260] on img "Next" at bounding box center [726, 259] width 24 height 63
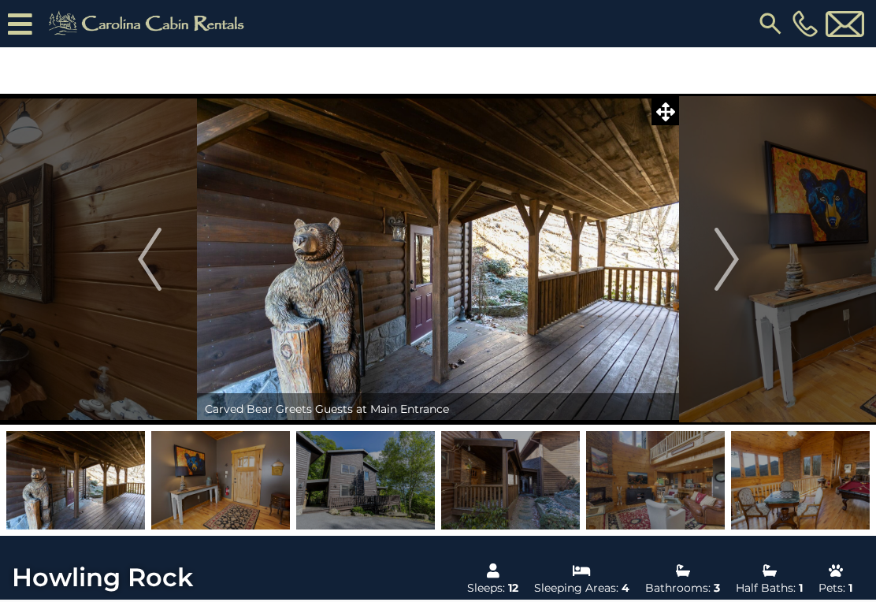
click at [718, 266] on img "Next" at bounding box center [726, 259] width 24 height 63
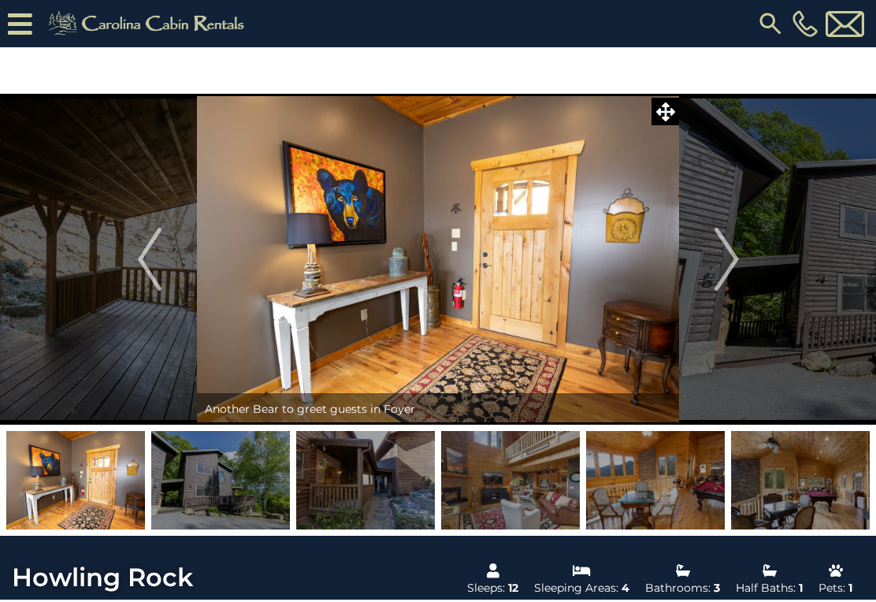
click at [723, 276] on img "Next" at bounding box center [726, 259] width 24 height 63
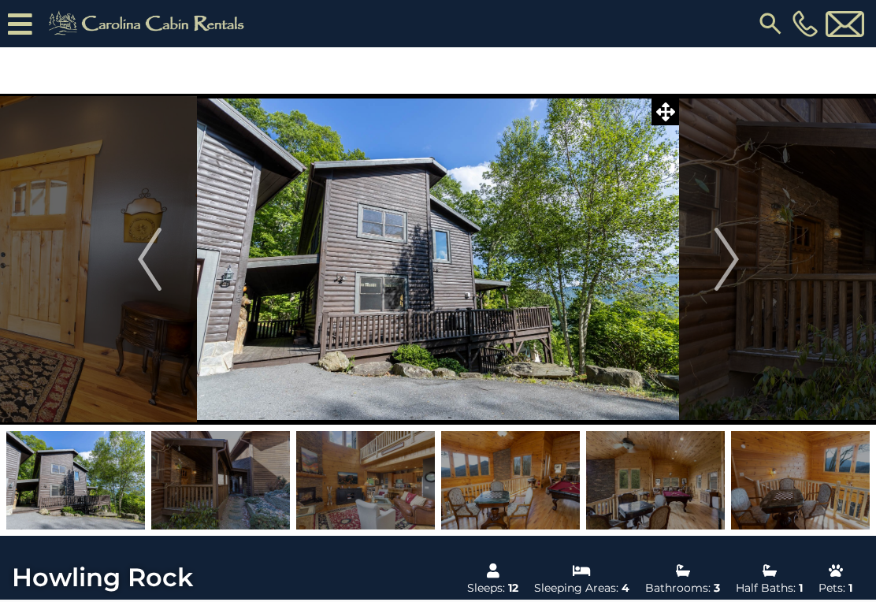
click at [718, 271] on img "Next" at bounding box center [726, 259] width 24 height 63
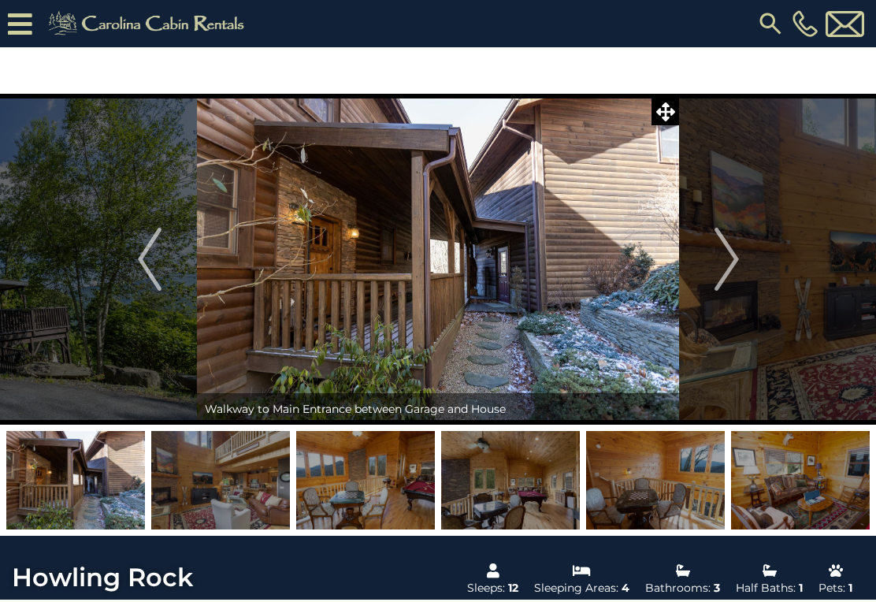
click at [721, 271] on img "Next" at bounding box center [726, 259] width 24 height 63
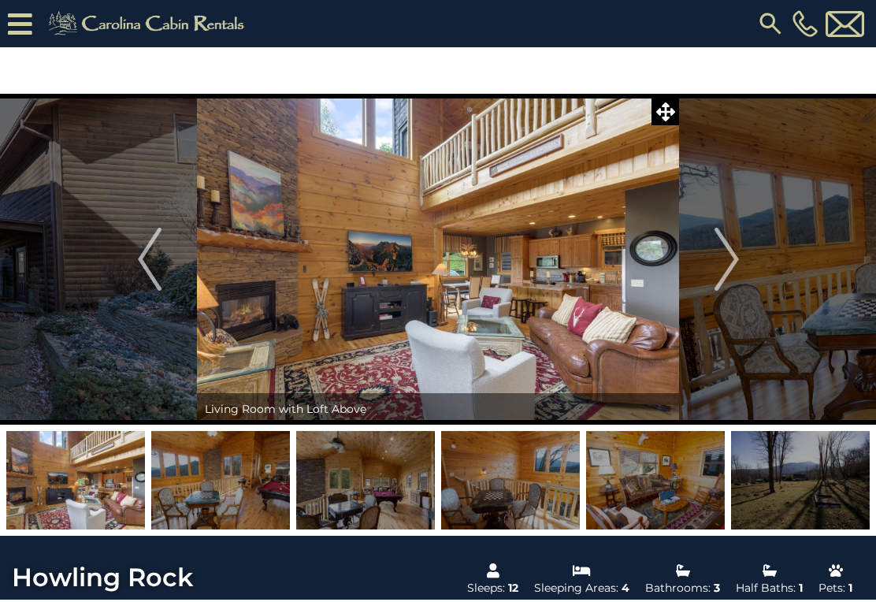
click at [729, 276] on img "Next" at bounding box center [726, 259] width 24 height 63
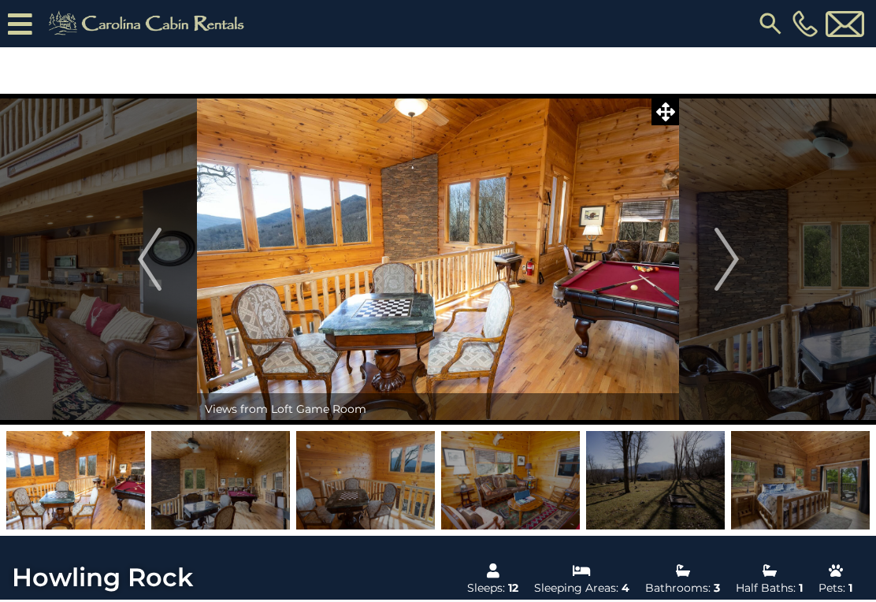
click at [723, 258] on img "Next" at bounding box center [726, 259] width 24 height 63
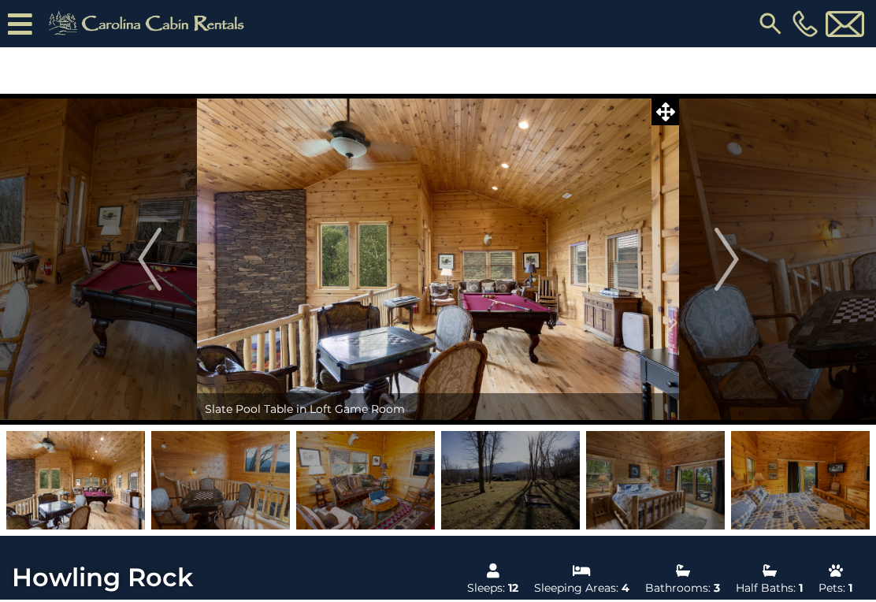
click at [725, 269] on img "Next" at bounding box center [726, 259] width 24 height 63
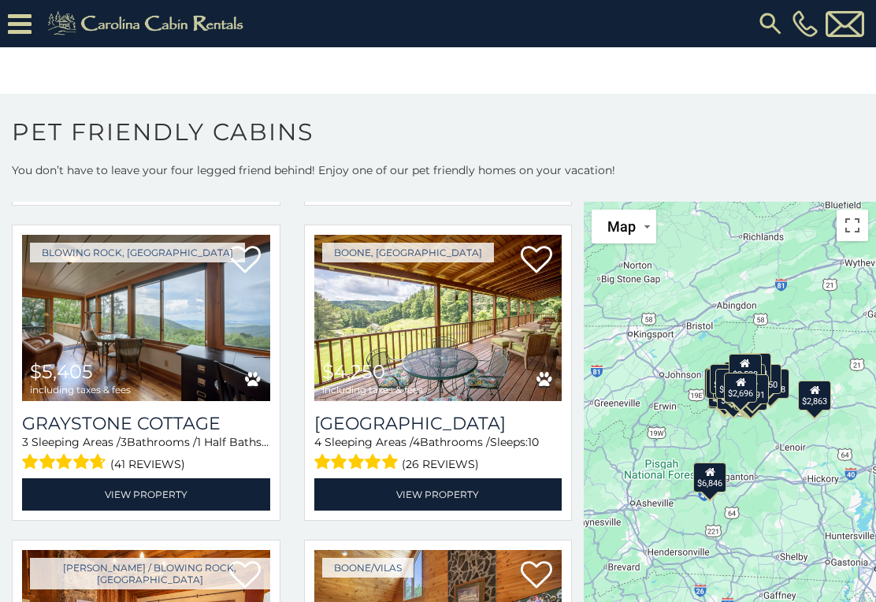
scroll to position [1939, 0]
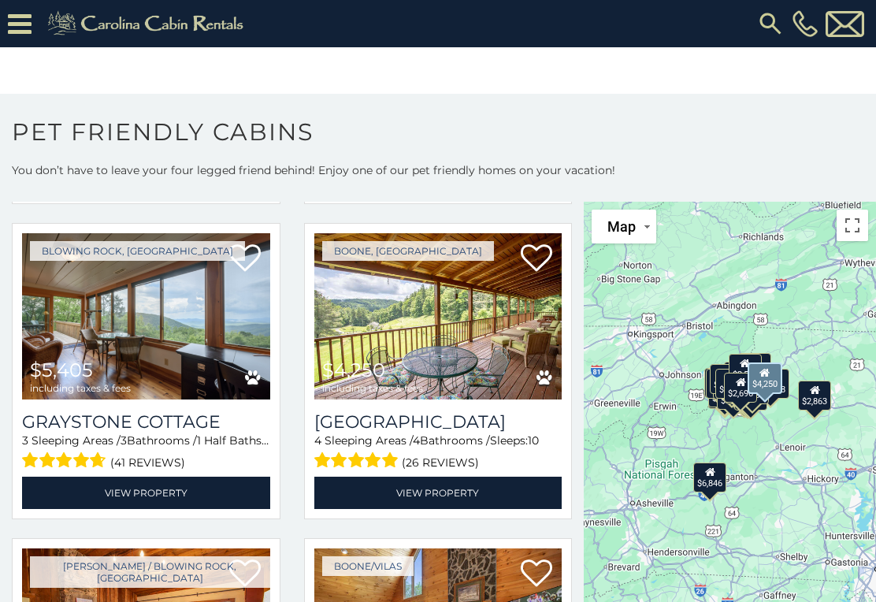
click at [396, 363] on div "$4,250 including taxes & fees" at bounding box center [372, 377] width 101 height 34
